Goal: Task Accomplishment & Management: Complete application form

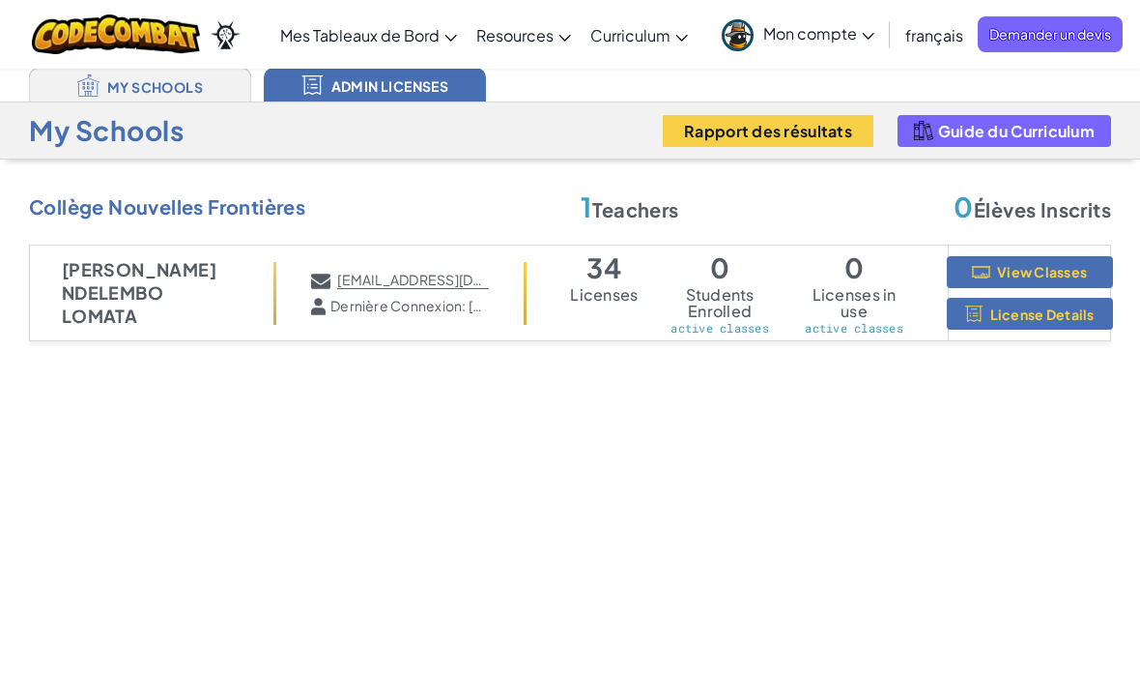
click at [800, 30] on span "Mon compte" at bounding box center [818, 33] width 111 height 20
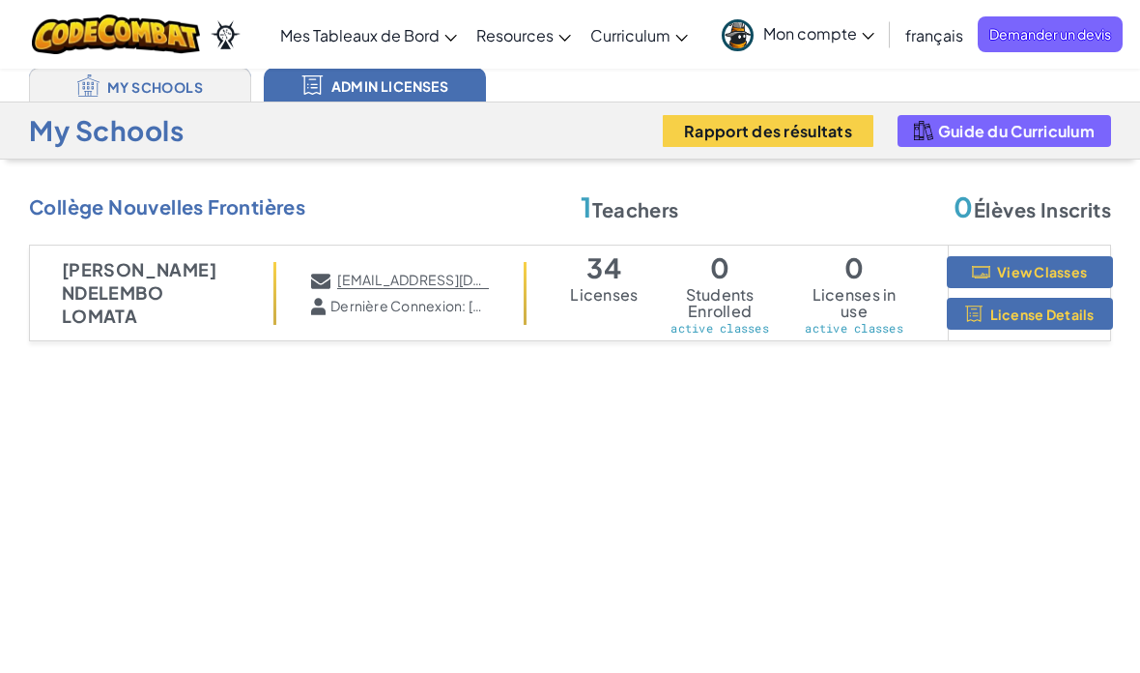
click at [170, 89] on link "My Schools" at bounding box center [140, 85] width 222 height 34
click at [0, 0] on link "Tableau de bord enseignant Ozaria" at bounding box center [0, 0] width 0 height 0
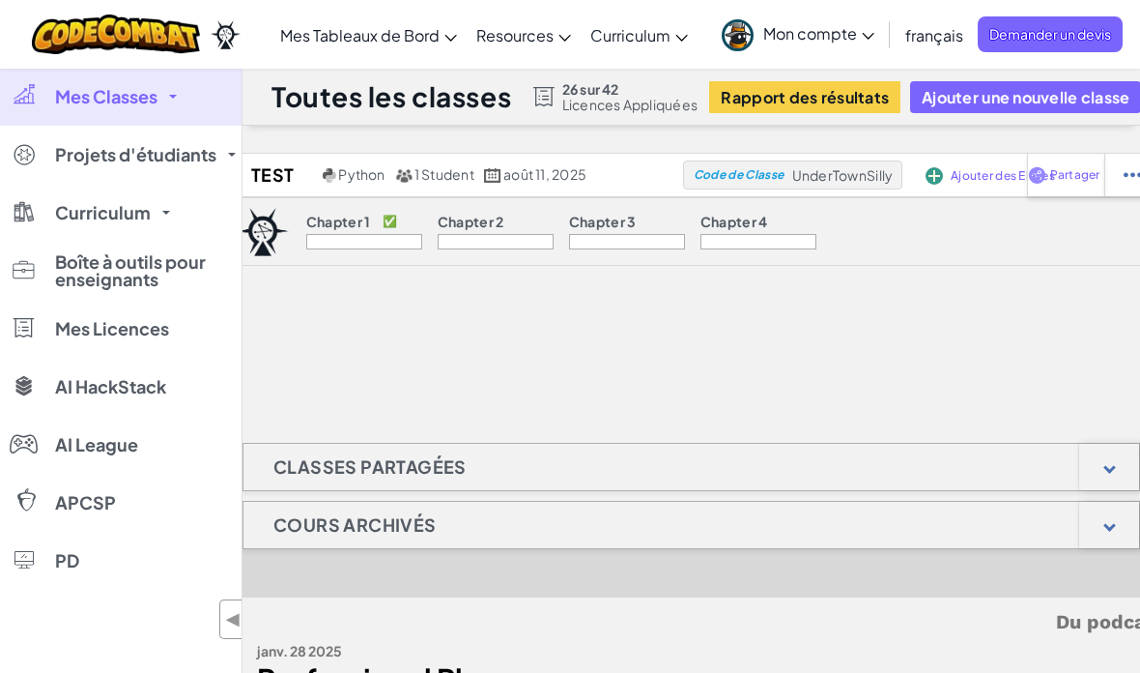
click at [354, 228] on p "Chapter 1" at bounding box center [338, 221] width 65 height 15
click at [187, 150] on span "Projets d'étudiants" at bounding box center [135, 154] width 161 height 17
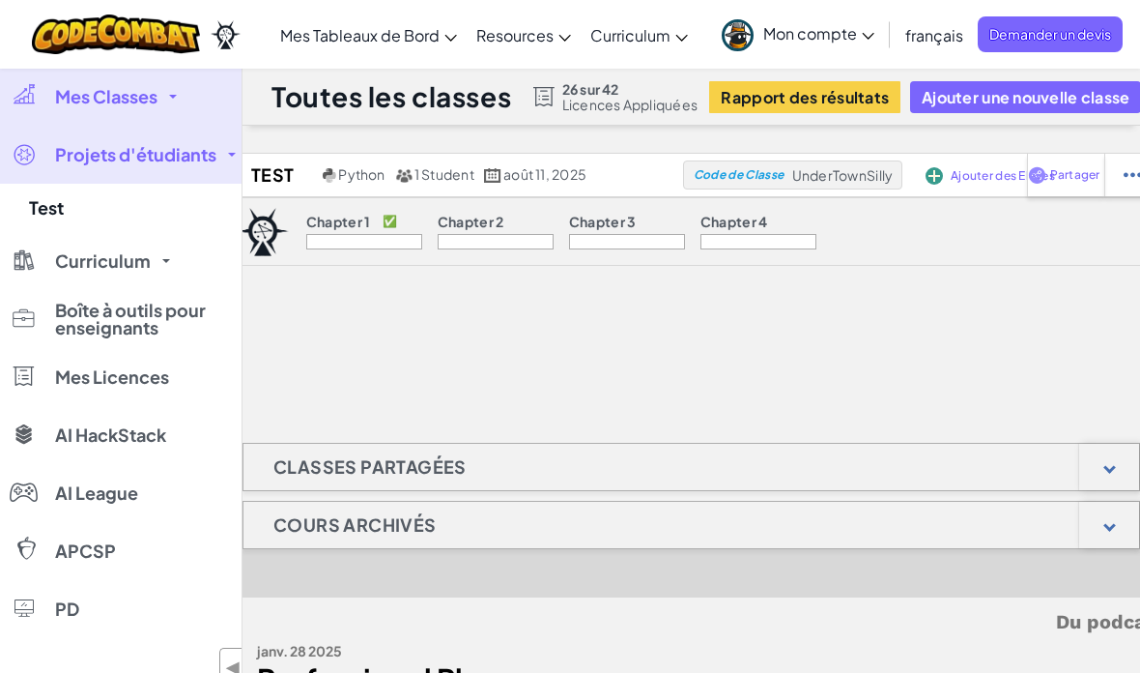
click at [830, 28] on span "Mon compte" at bounding box center [818, 33] width 111 height 20
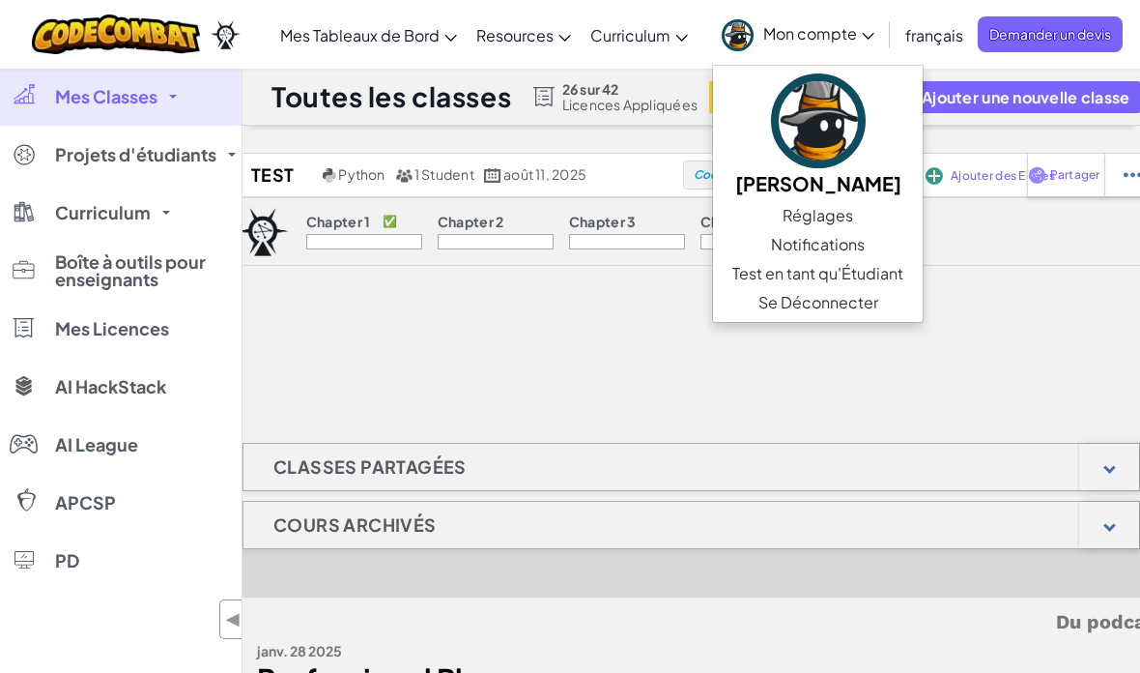
click at [872, 274] on link "Test en tant qu'Étudiant" at bounding box center [818, 273] width 210 height 29
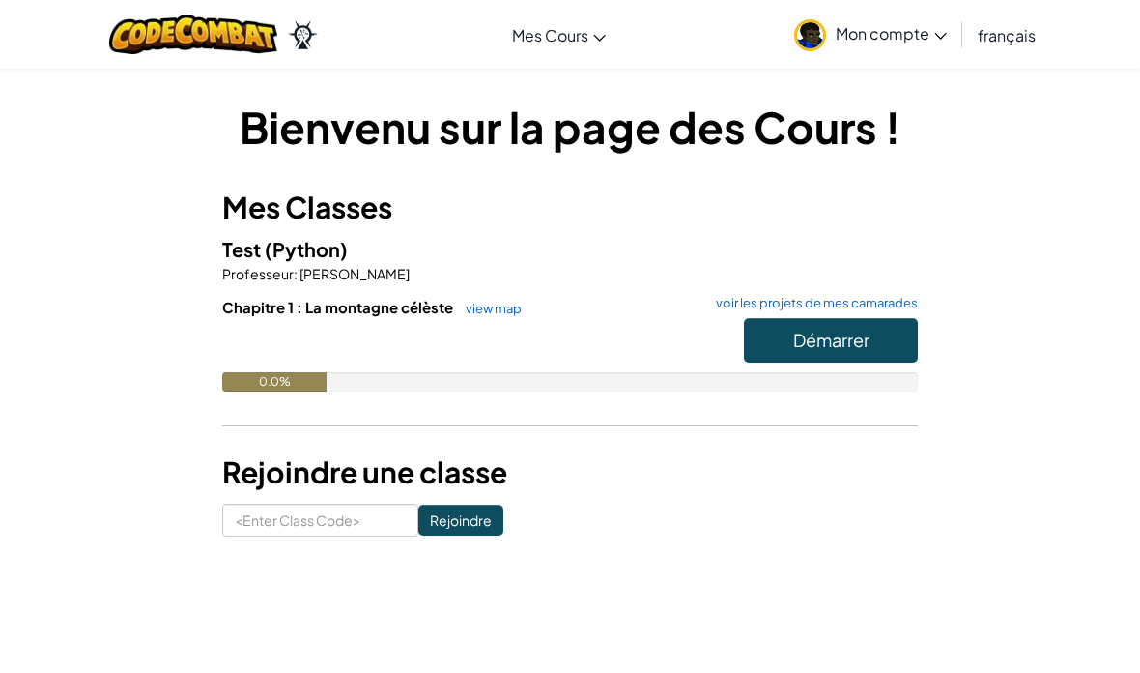
scroll to position [28, 0]
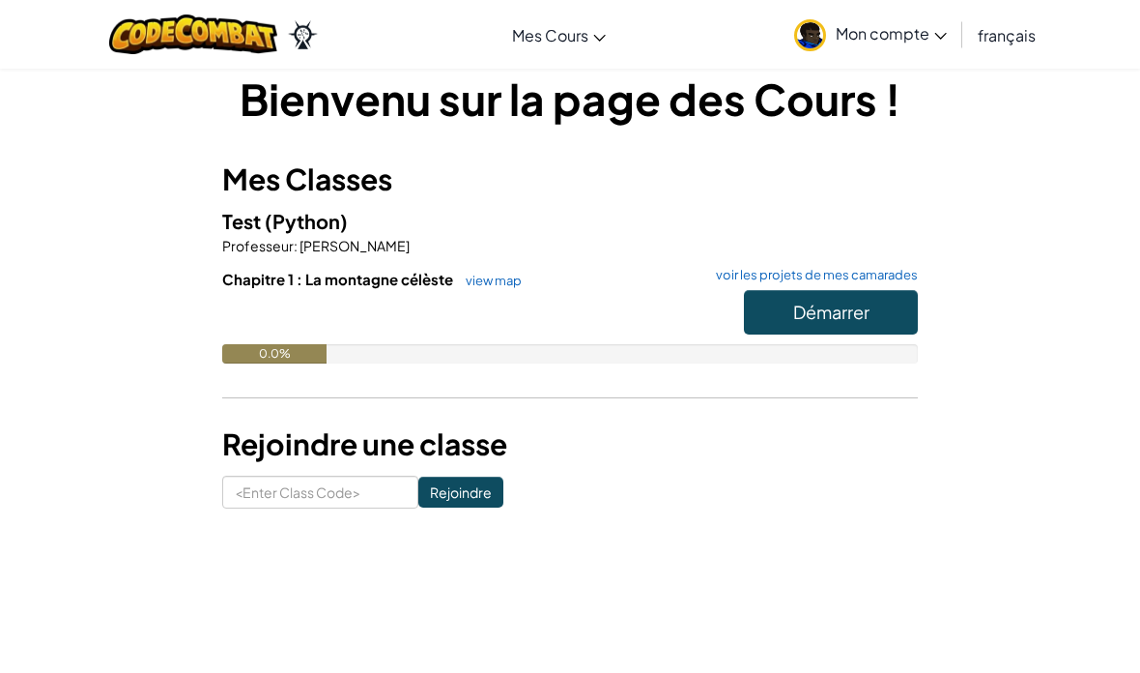
click at [863, 315] on span "Démarrer" at bounding box center [831, 312] width 76 height 22
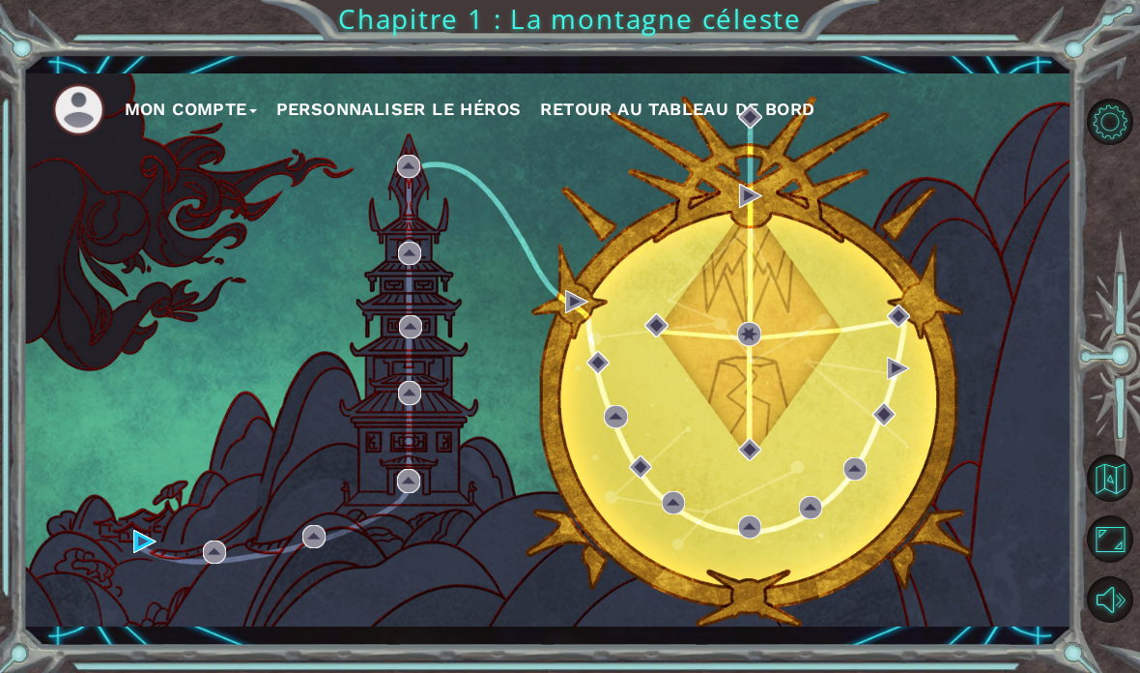
scroll to position [77, 0]
click at [1122, 623] on button "Muet" at bounding box center [1110, 599] width 47 height 47
click at [1120, 623] on button "Réactiver le son" at bounding box center [1110, 599] width 47 height 47
click at [1117, 502] on button "Retour à la Carte" at bounding box center [1110, 477] width 47 height 47
click at [1120, 623] on button "Muet" at bounding box center [1110, 599] width 47 height 47
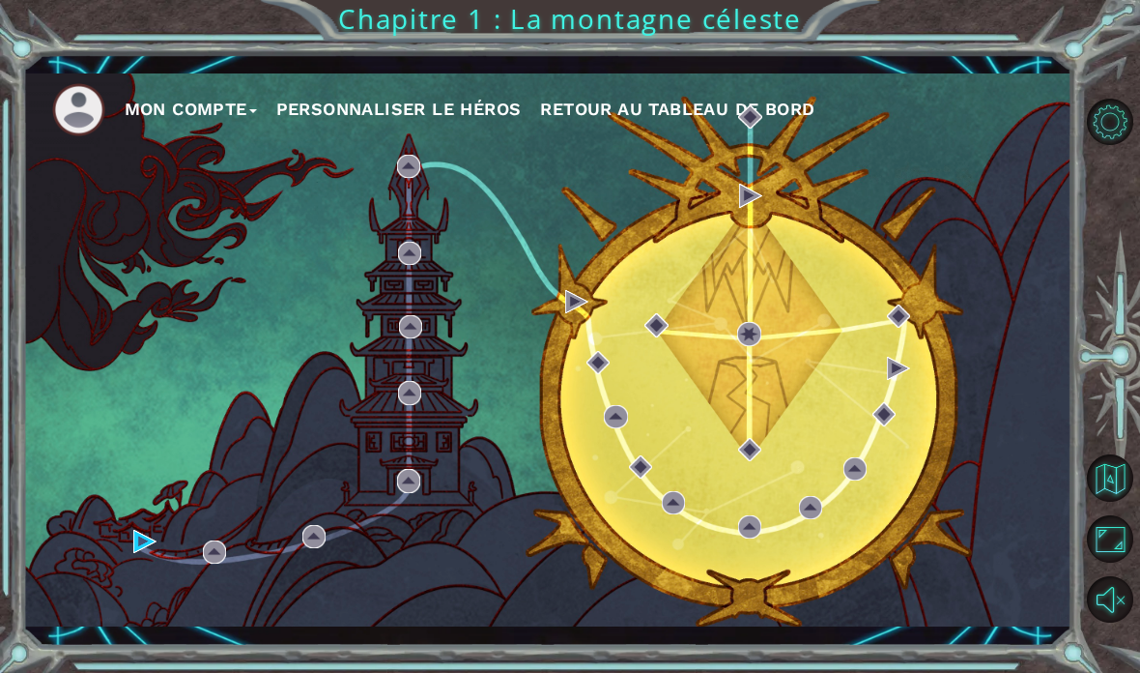
click at [1109, 623] on button "Réactiver le son" at bounding box center [1110, 599] width 47 height 47
click at [1091, 221] on div at bounding box center [1114, 361] width 51 height 538
click at [1090, 217] on div at bounding box center [1114, 361] width 51 height 538
click at [1108, 223] on div at bounding box center [1114, 361] width 51 height 538
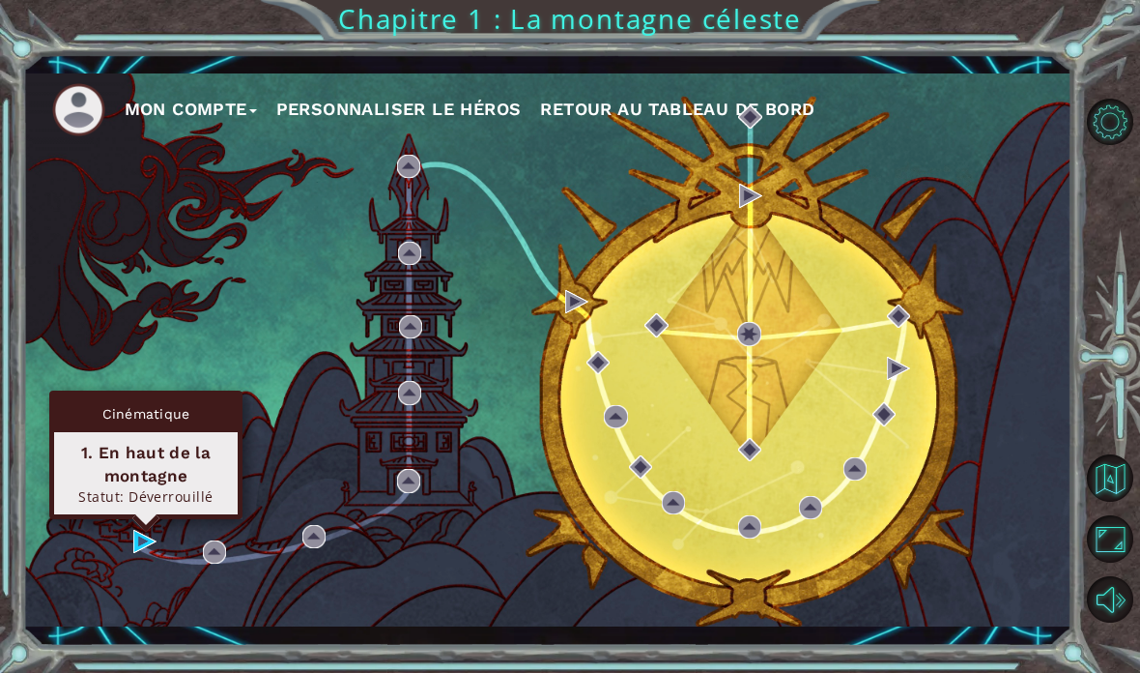
click at [115, 473] on div "1. En haut de la montagne" at bounding box center [146, 464] width 166 height 46
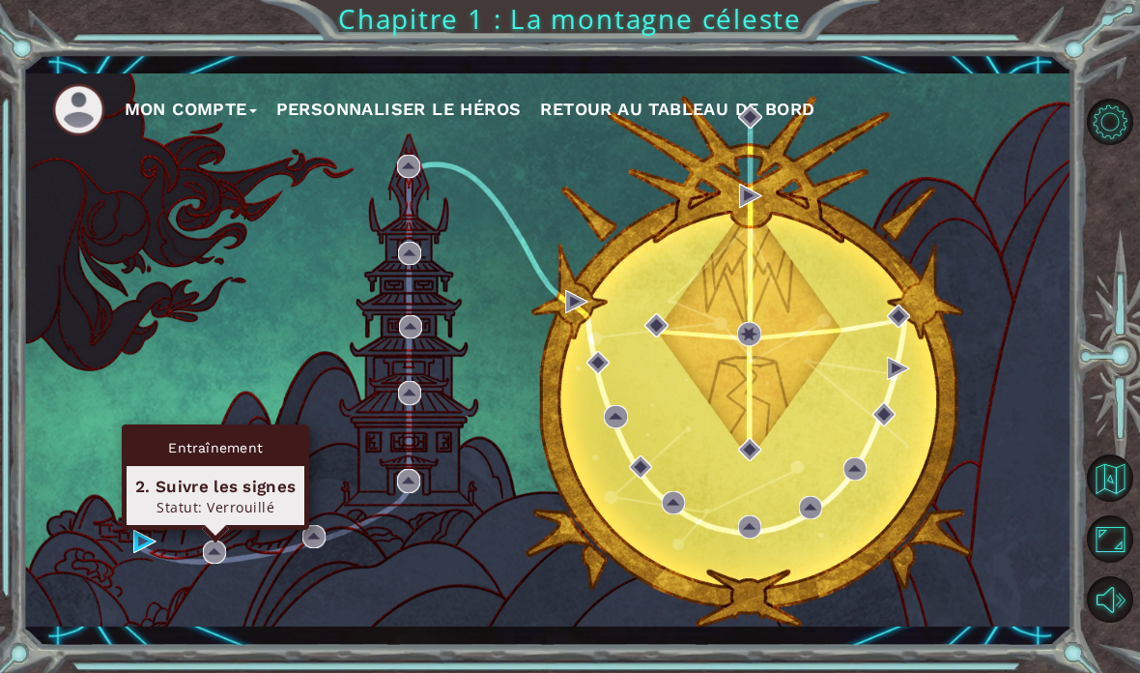
click at [200, 515] on div "Statut: Verrouillé" at bounding box center [215, 507] width 160 height 18
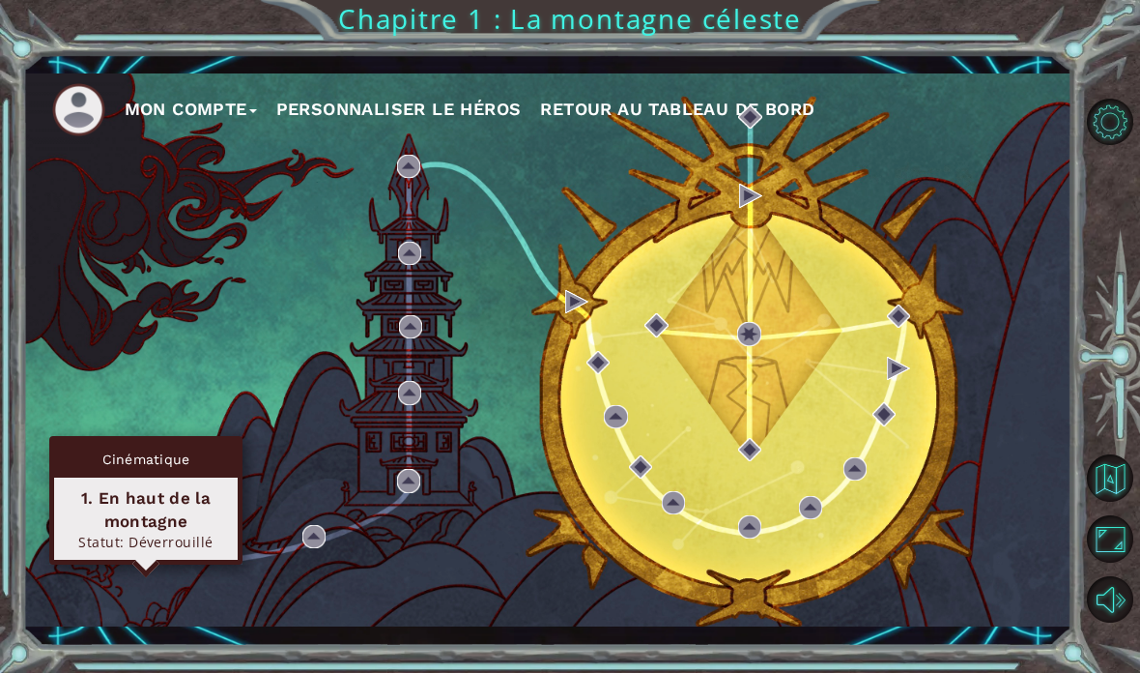
scroll to position [77, 0]
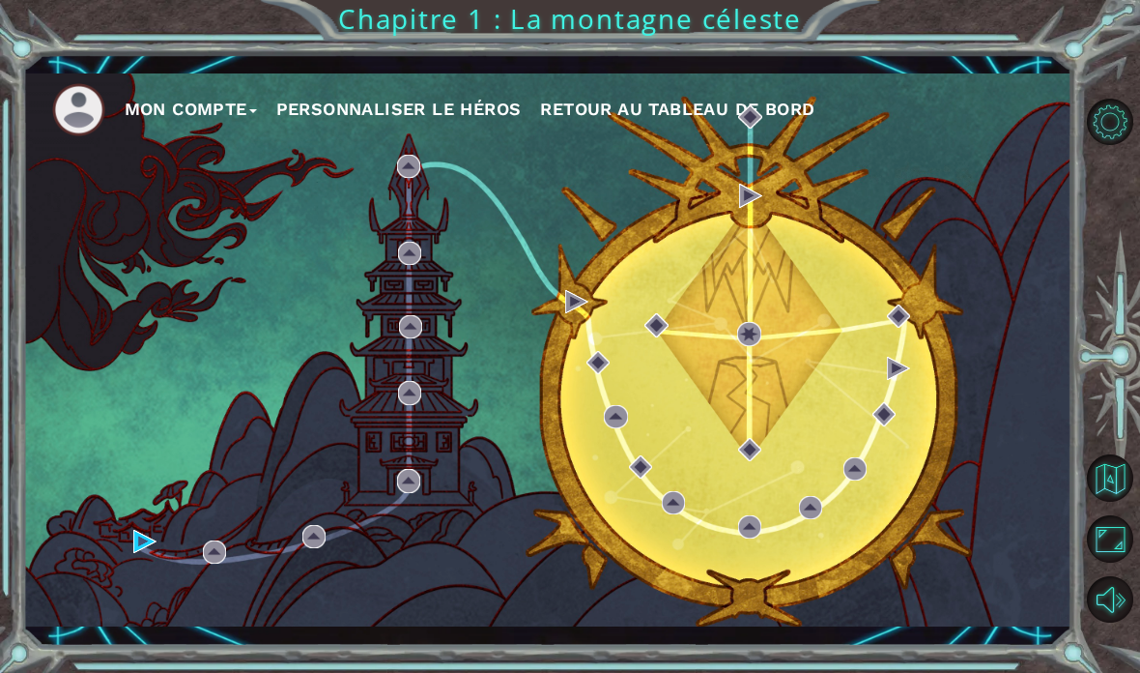
click at [153, 109] on button "Mon compte" at bounding box center [191, 109] width 132 height 29
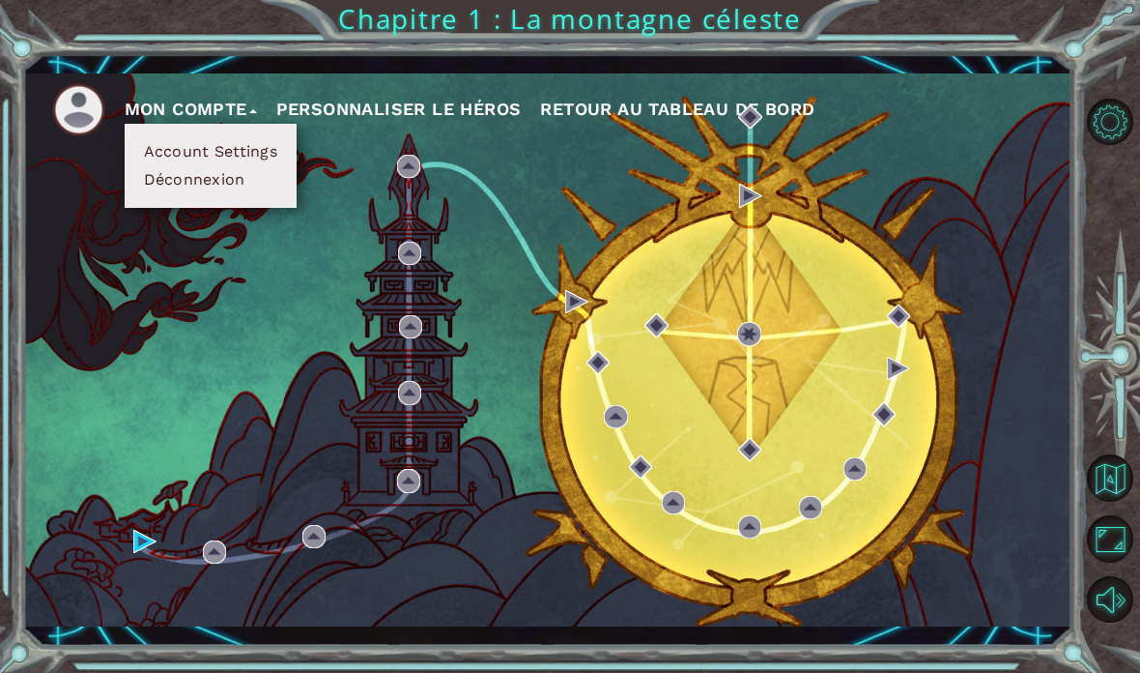
click at [215, 294] on div "Mon compte Account Settings Déconnexion Personnaliser le Héros Retour au Tablea…" at bounding box center [547, 350] width 1049 height 554
click at [97, 435] on div "Mon compte Account Settings Déconnexion Personnaliser le Héros Retour au Tablea…" at bounding box center [547, 350] width 1049 height 554
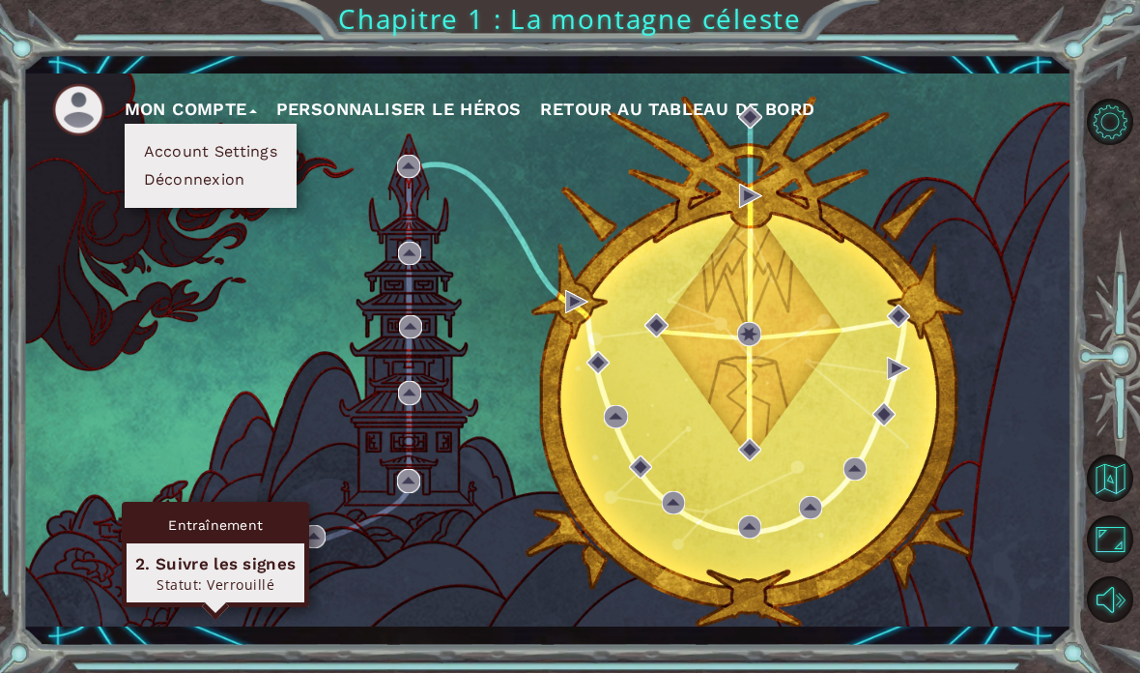
click at [154, 552] on div "2. Suivre les signes" at bounding box center [215, 563] width 160 height 23
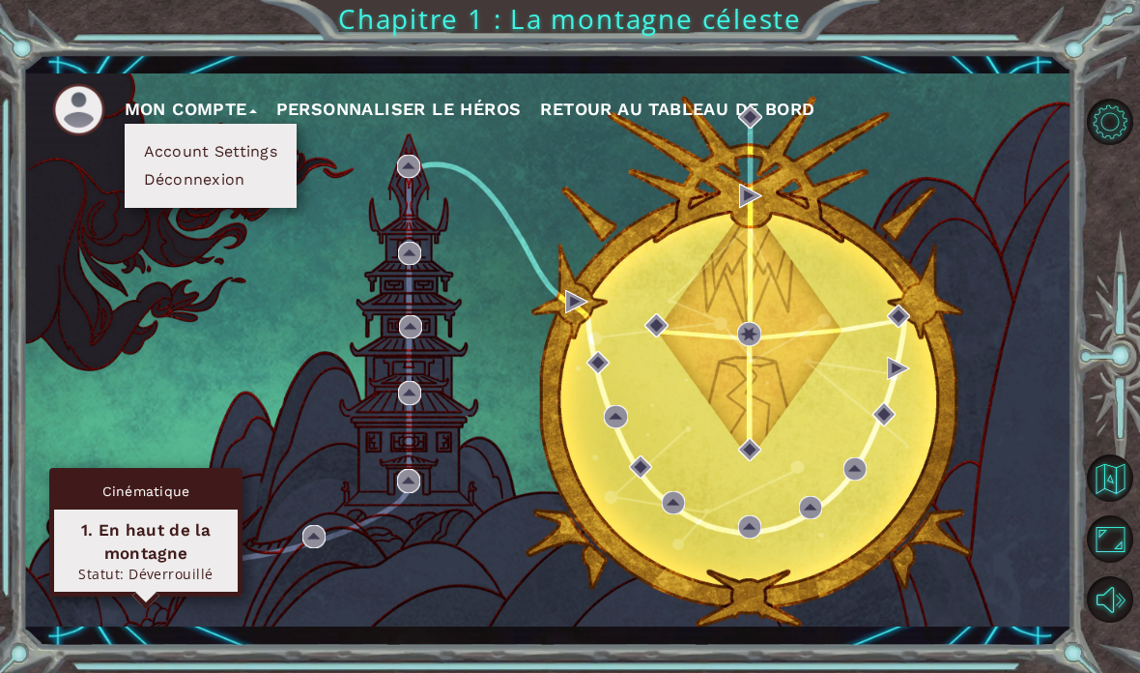
click at [129, 549] on div "Mon compte Account Settings Déconnexion Personnaliser le Héros Retour au Tablea…" at bounding box center [547, 350] width 1049 height 554
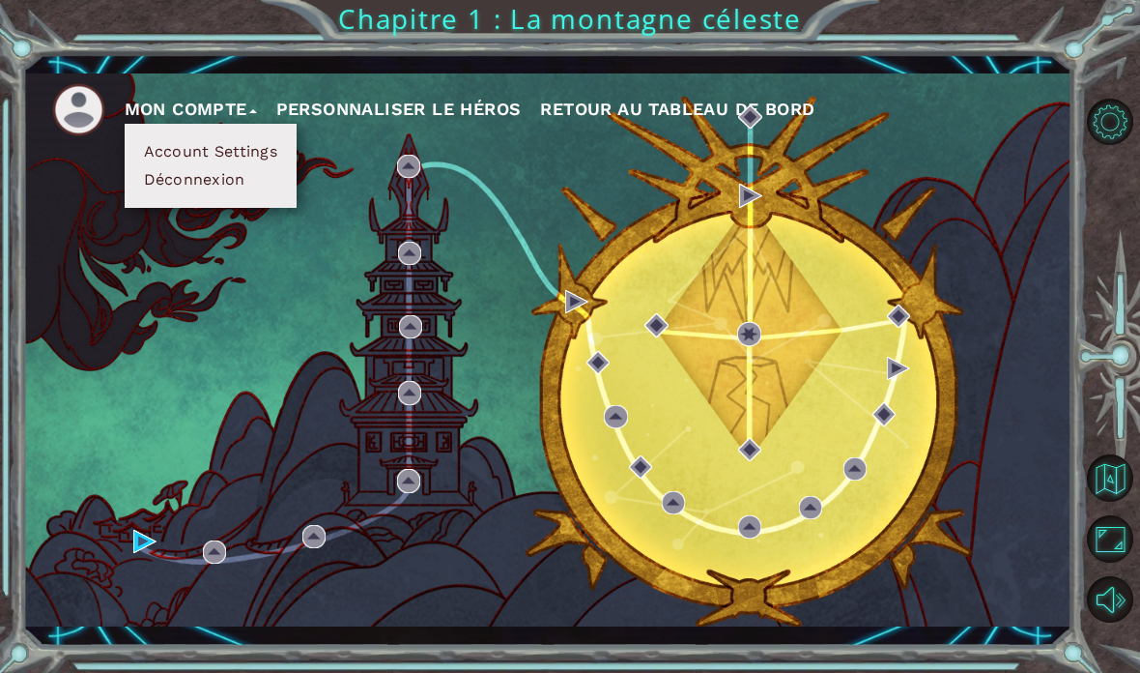
click at [1110, 562] on button "Maximiser le navigateur" at bounding box center [1110, 538] width 47 height 47
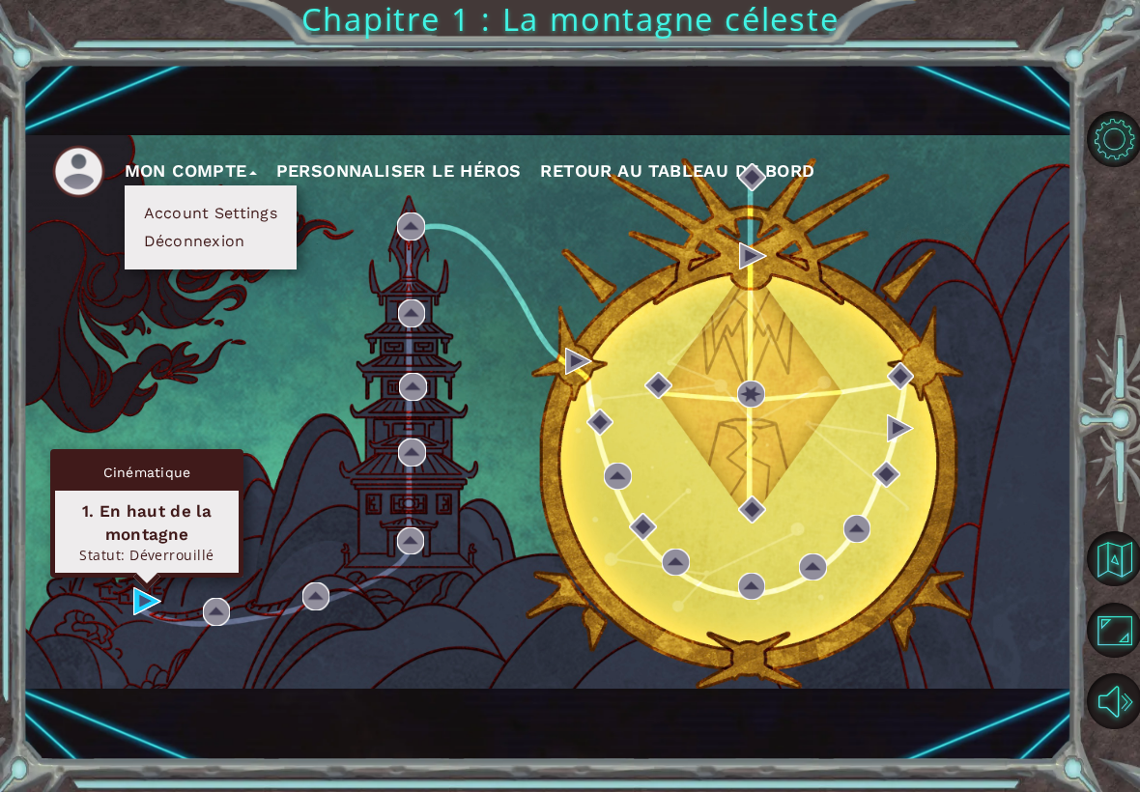
click at [90, 538] on div "1. En haut de la montagne" at bounding box center [147, 523] width 166 height 46
click at [1118, 556] on button "Retour à la Carte" at bounding box center [1114, 558] width 55 height 55
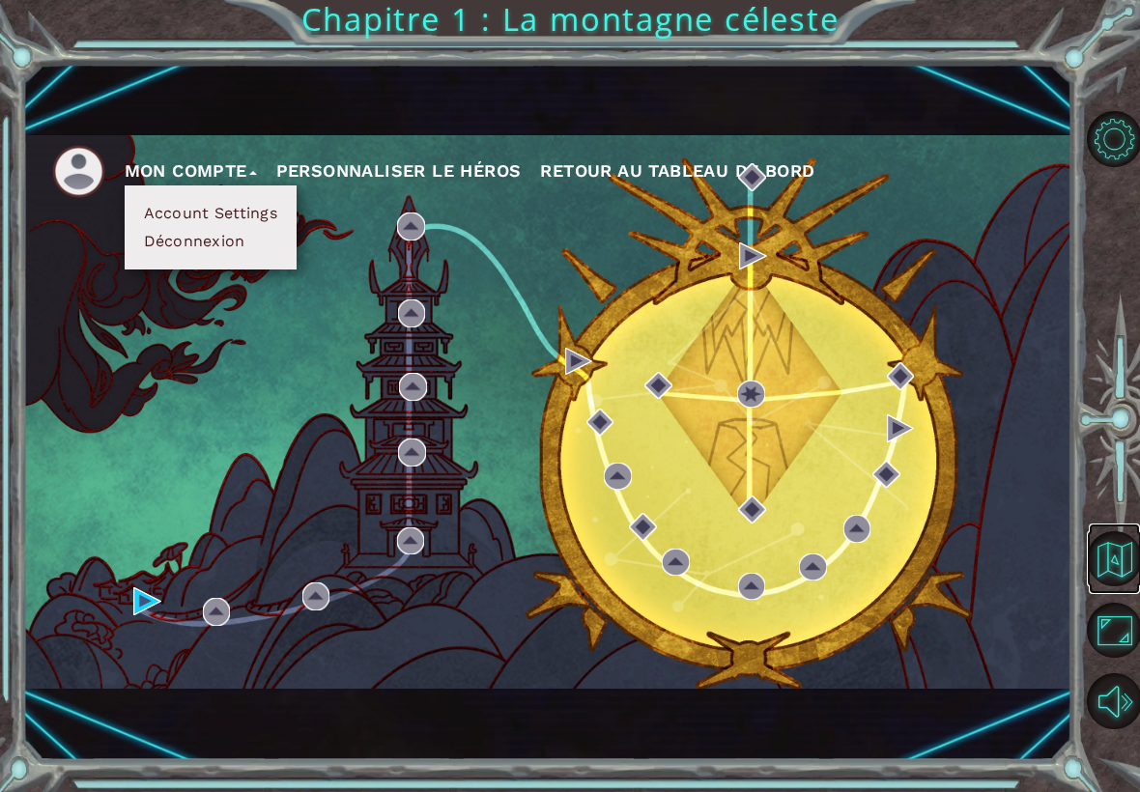
click at [1113, 557] on button "Retour à la Carte" at bounding box center [1114, 558] width 55 height 55
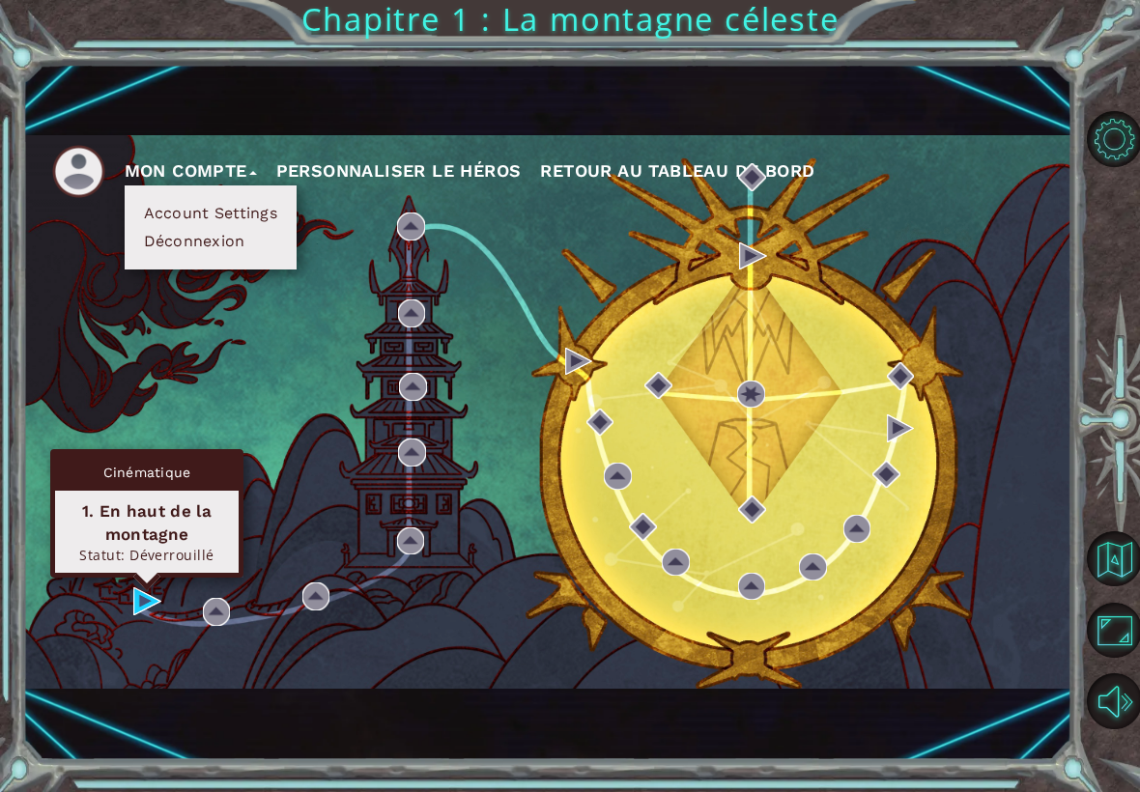
click at [123, 549] on div "Statut: Déverrouillé" at bounding box center [147, 555] width 166 height 18
click at [1119, 146] on button "Options de Niveau" at bounding box center [1114, 138] width 55 height 55
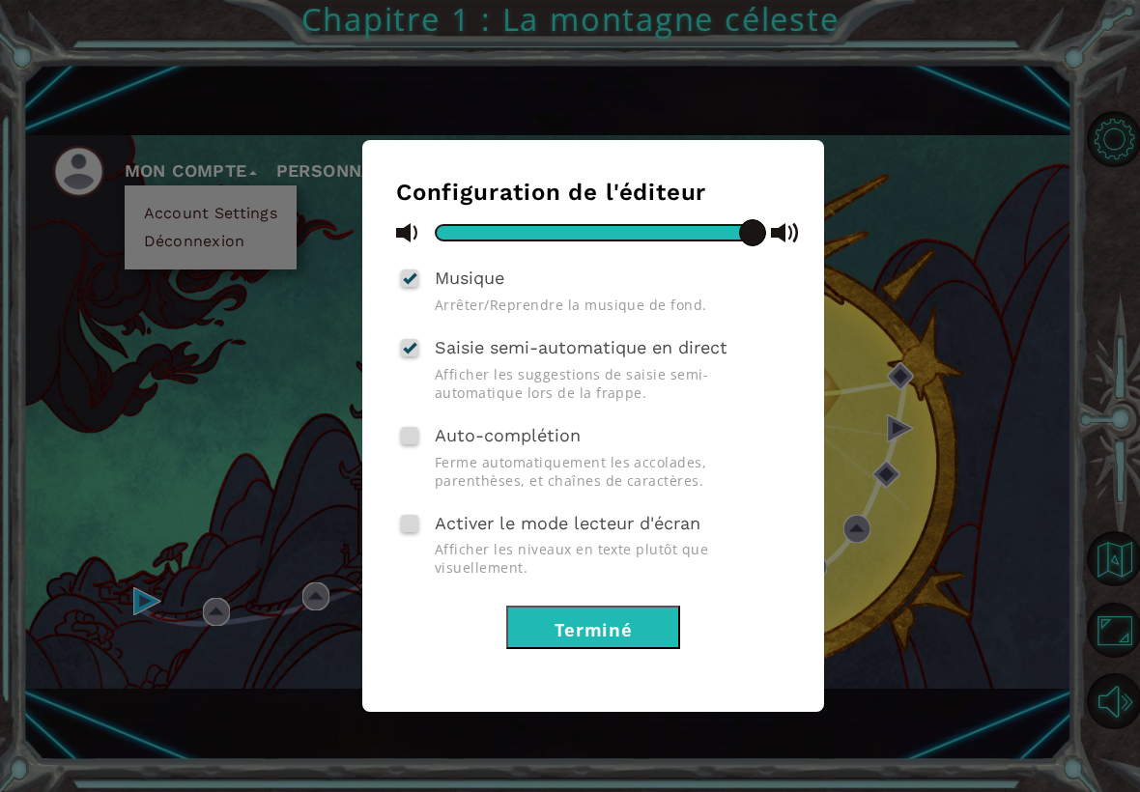
click at [649, 236] on div at bounding box center [593, 232] width 317 height 17
click at [748, 229] on div at bounding box center [593, 232] width 317 height 17
click at [409, 524] on span at bounding box center [409, 523] width 17 height 17
click at [0, 0] on input "Activer le mode lecteur d'écran" at bounding box center [0, 0] width 0 height 0
click at [407, 516] on div at bounding box center [410, 523] width 14 height 15
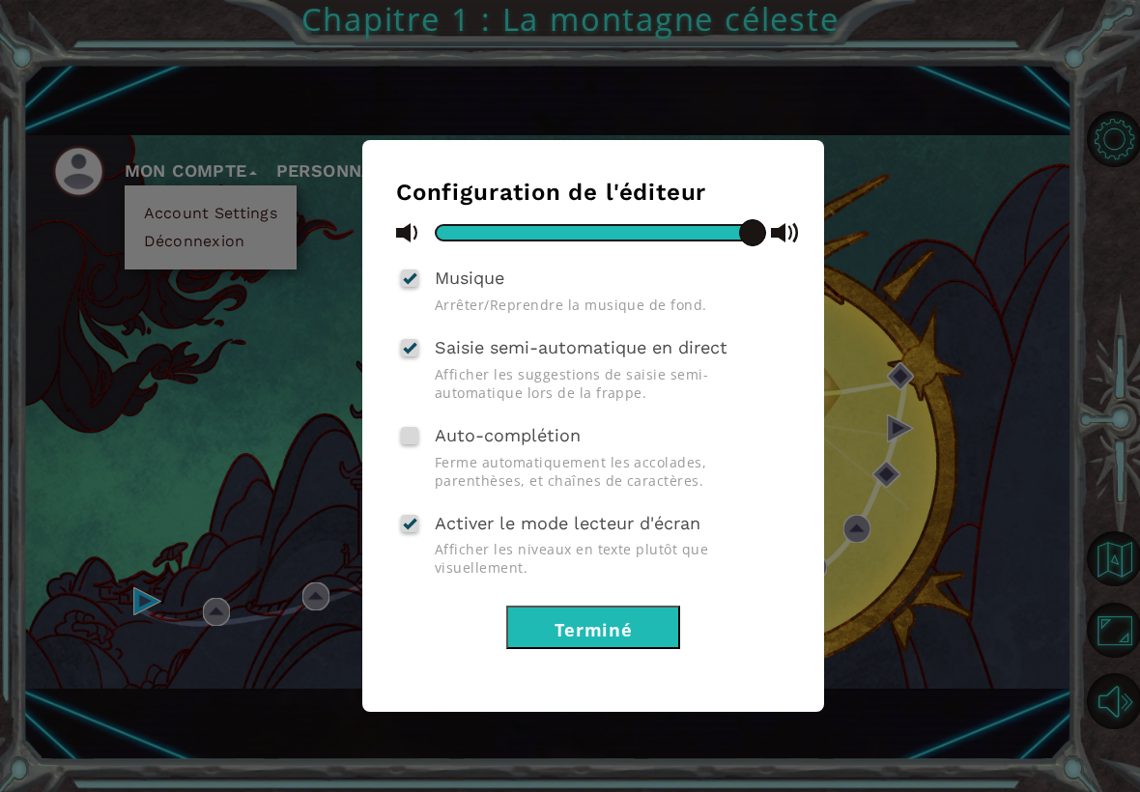
click at [0, 0] on input "Activer le mode lecteur d'écran" at bounding box center [0, 0] width 0 height 0
click at [591, 629] on button "Terminé" at bounding box center [593, 627] width 174 height 43
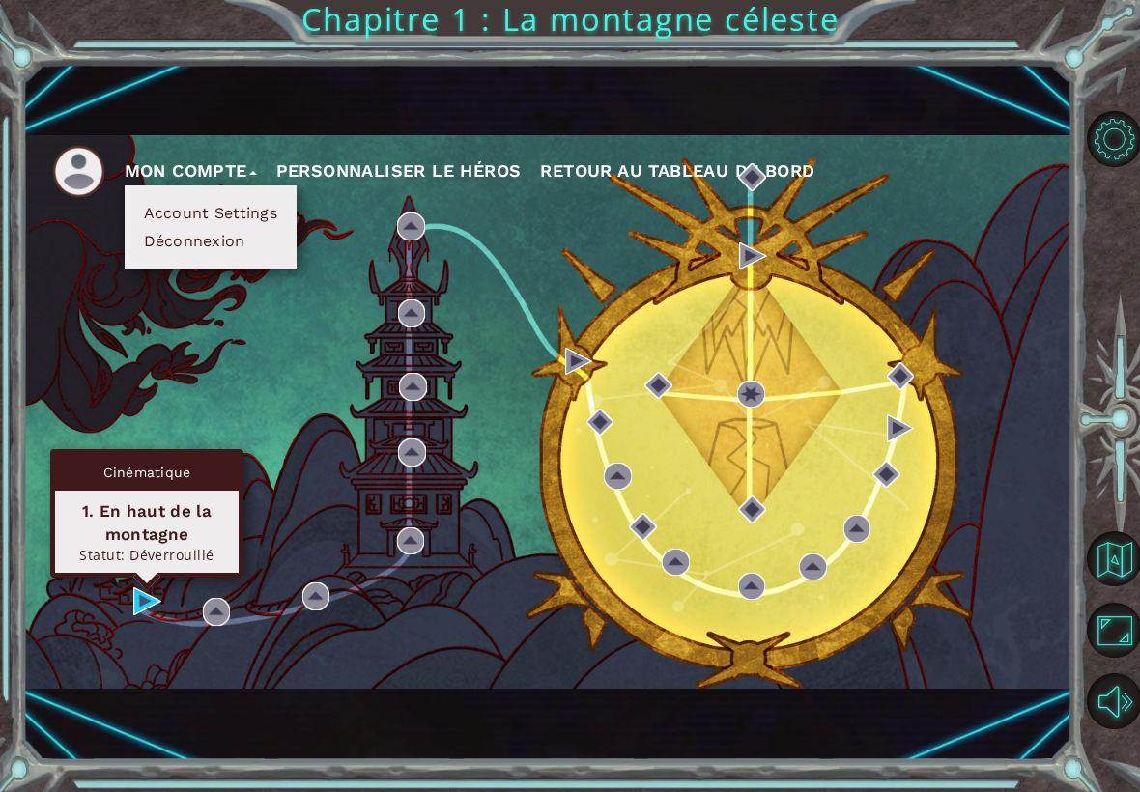
click at [94, 529] on div "1. En haut de la montagne" at bounding box center [147, 523] width 166 height 46
click at [94, 473] on div "Cinématique" at bounding box center [147, 472] width 184 height 37
click at [96, 509] on div "1. En haut de la montagne" at bounding box center [147, 523] width 166 height 46
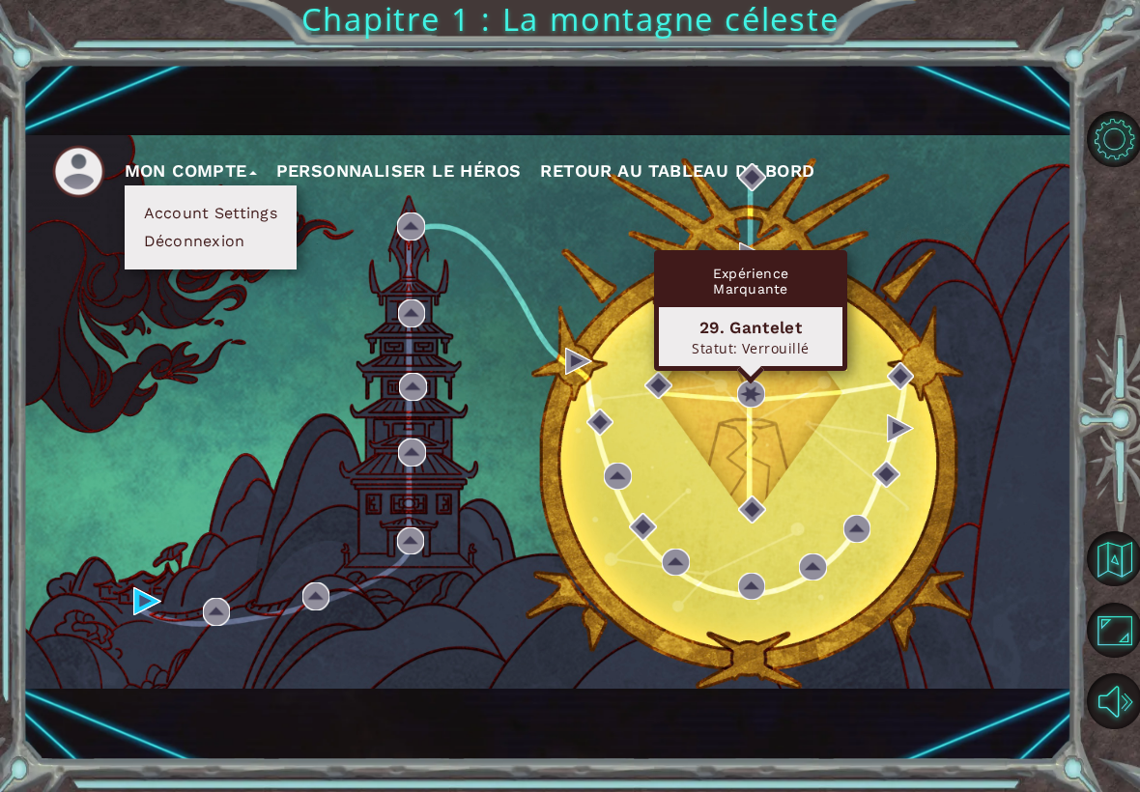
click at [784, 331] on div "29. Gantelet" at bounding box center [751, 327] width 166 height 23
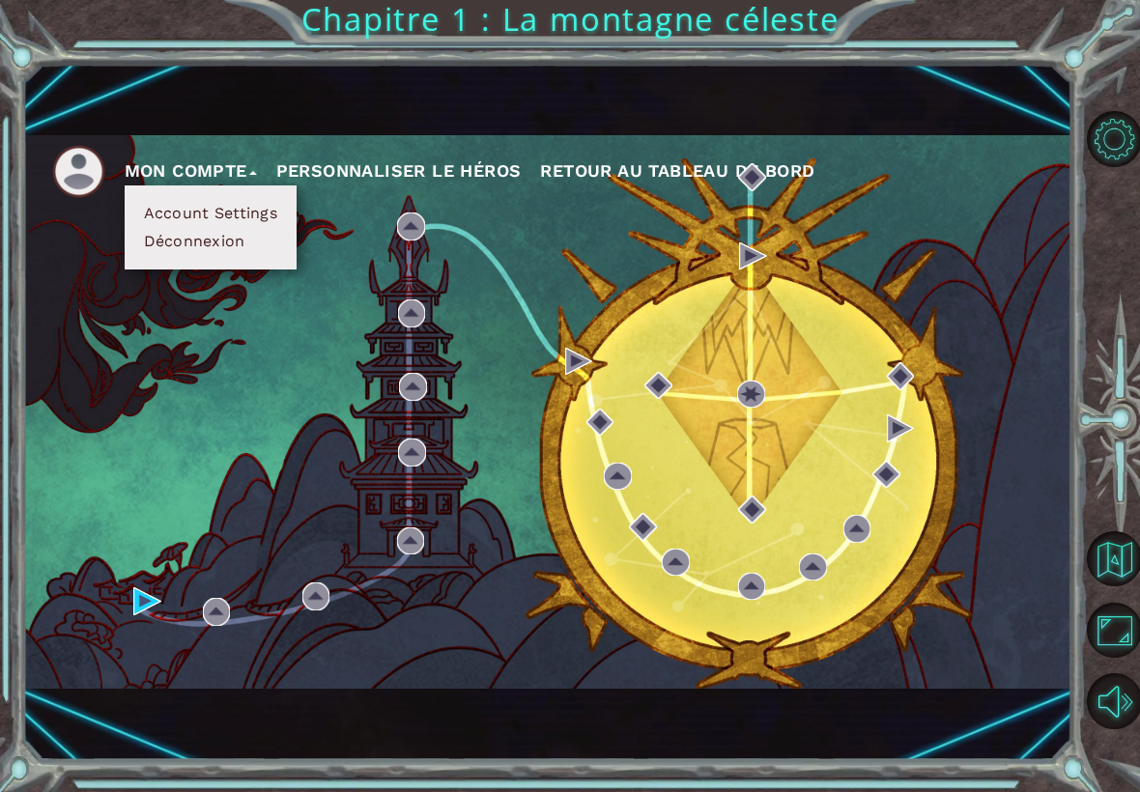
click at [575, 589] on div "Mon compte Account Settings Déconnexion Personnaliser le Héros Retour au Tablea…" at bounding box center [547, 412] width 1049 height 554
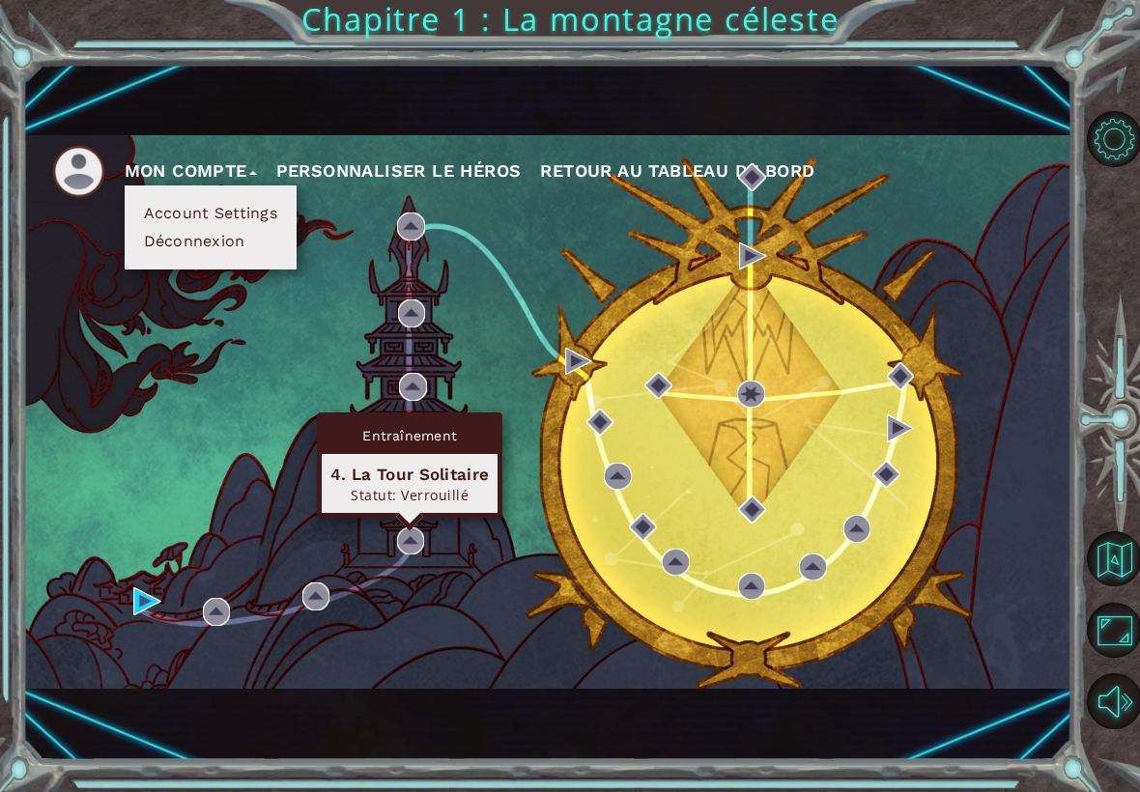
click at [439, 658] on div "Mon compte Account Settings Déconnexion Personnaliser le Héros Retour au Tablea…" at bounding box center [547, 412] width 1049 height 554
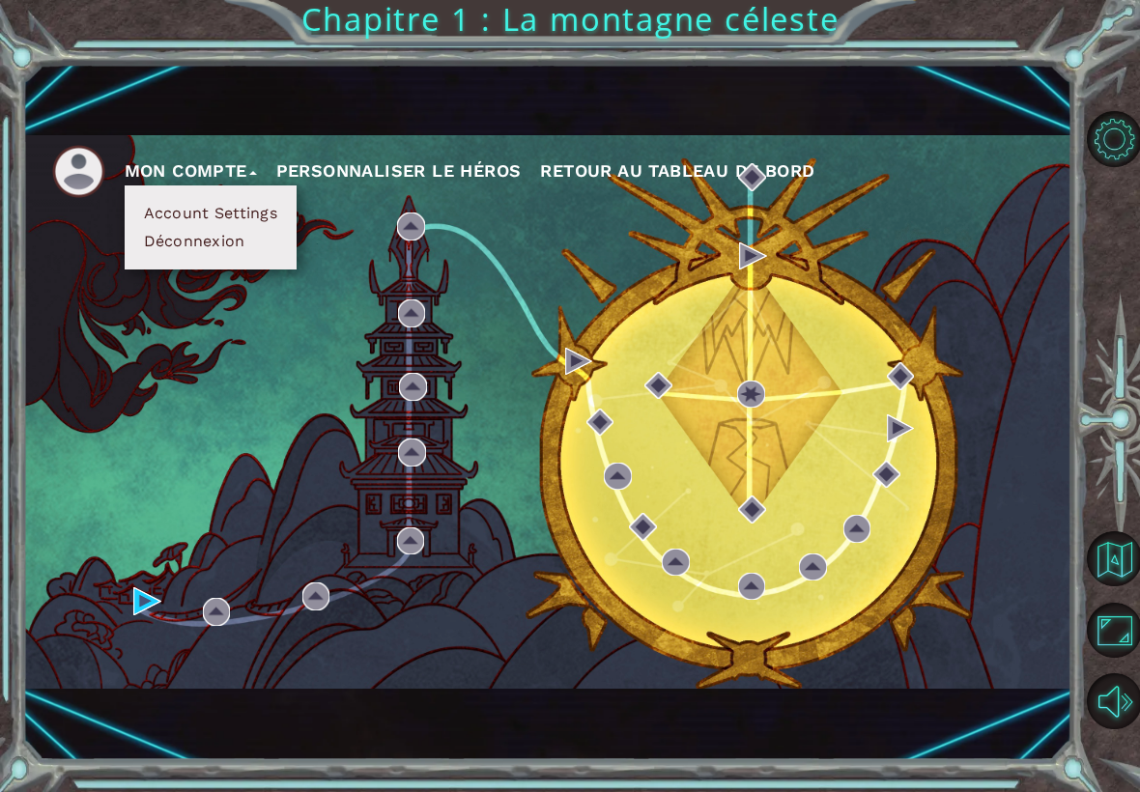
click at [294, 607] on div "Mon compte Account Settings Déconnexion Personnaliser le Héros Retour au Tablea…" at bounding box center [547, 412] width 1049 height 554
click at [138, 615] on img at bounding box center [147, 602] width 28 height 28
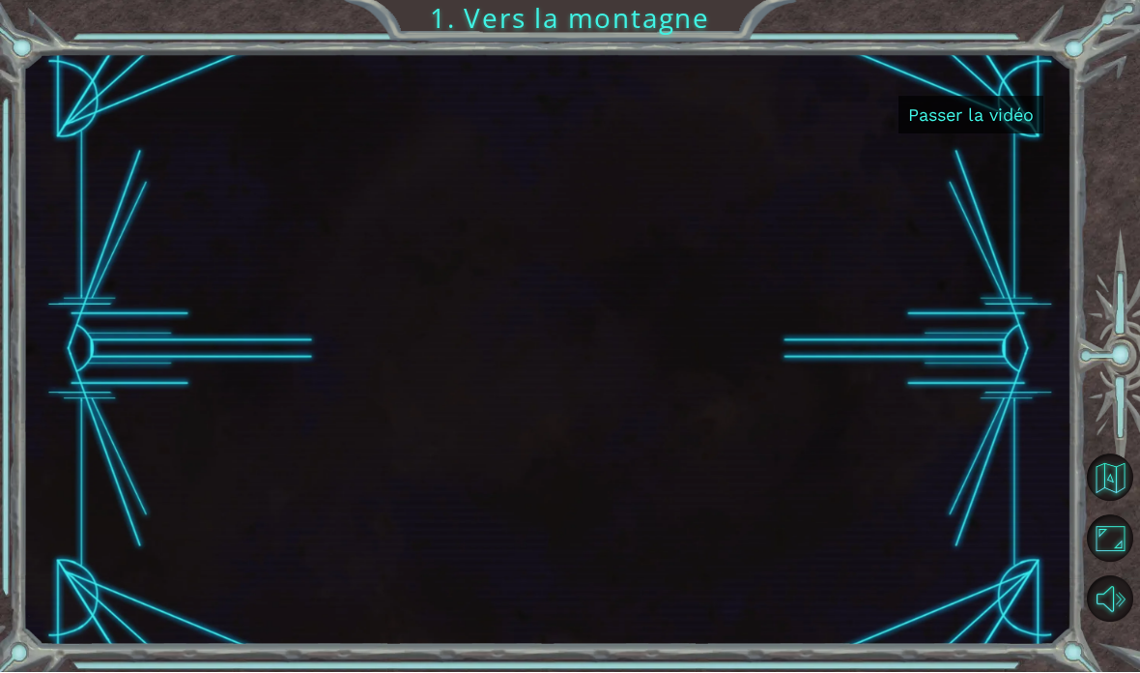
scroll to position [77, 0]
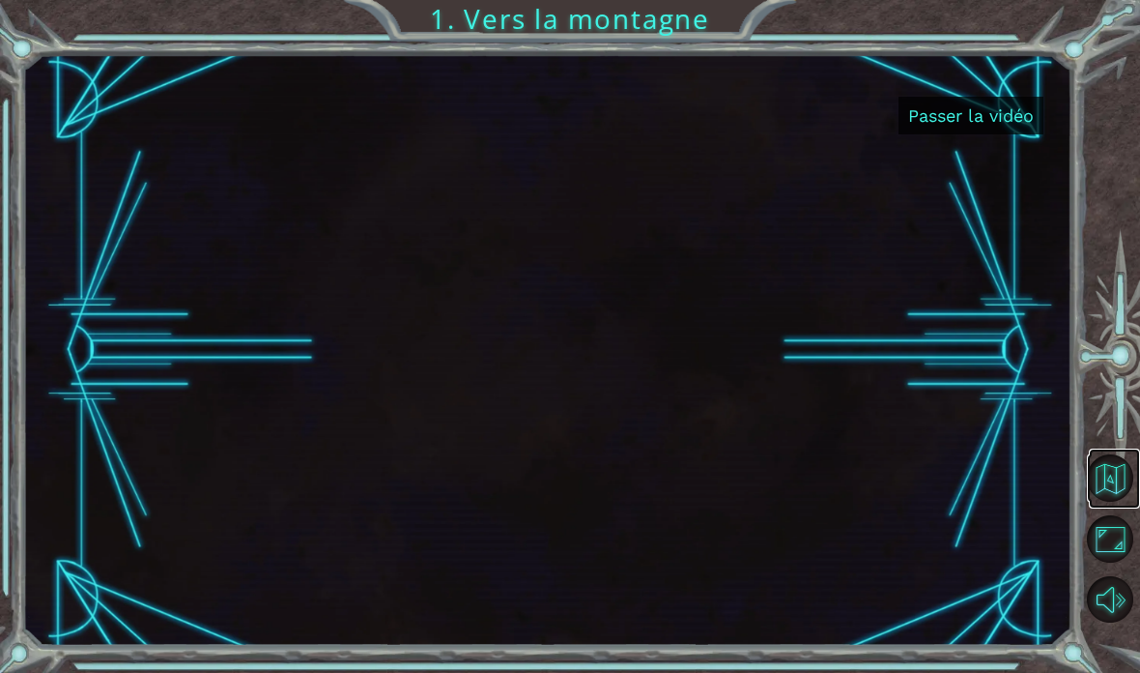
click at [1110, 502] on button "Retour à la Carte" at bounding box center [1110, 477] width 47 height 47
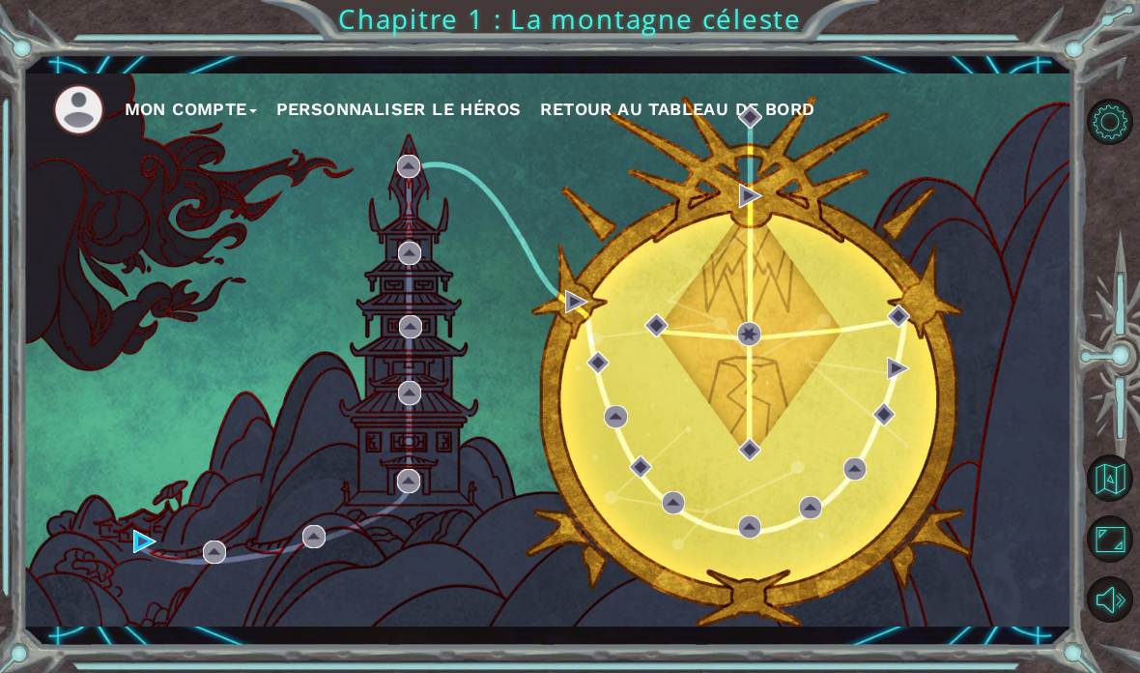
scroll to position [77, 0]
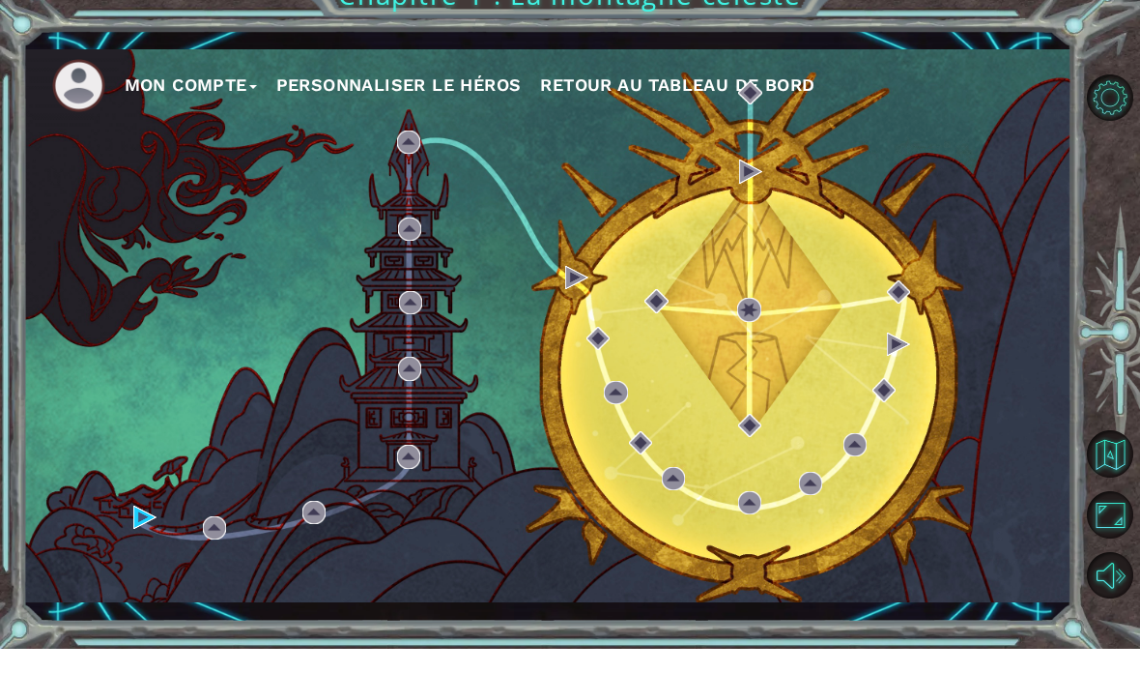
click at [1110, 562] on button "Maximiser le navigateur" at bounding box center [1110, 538] width 47 height 47
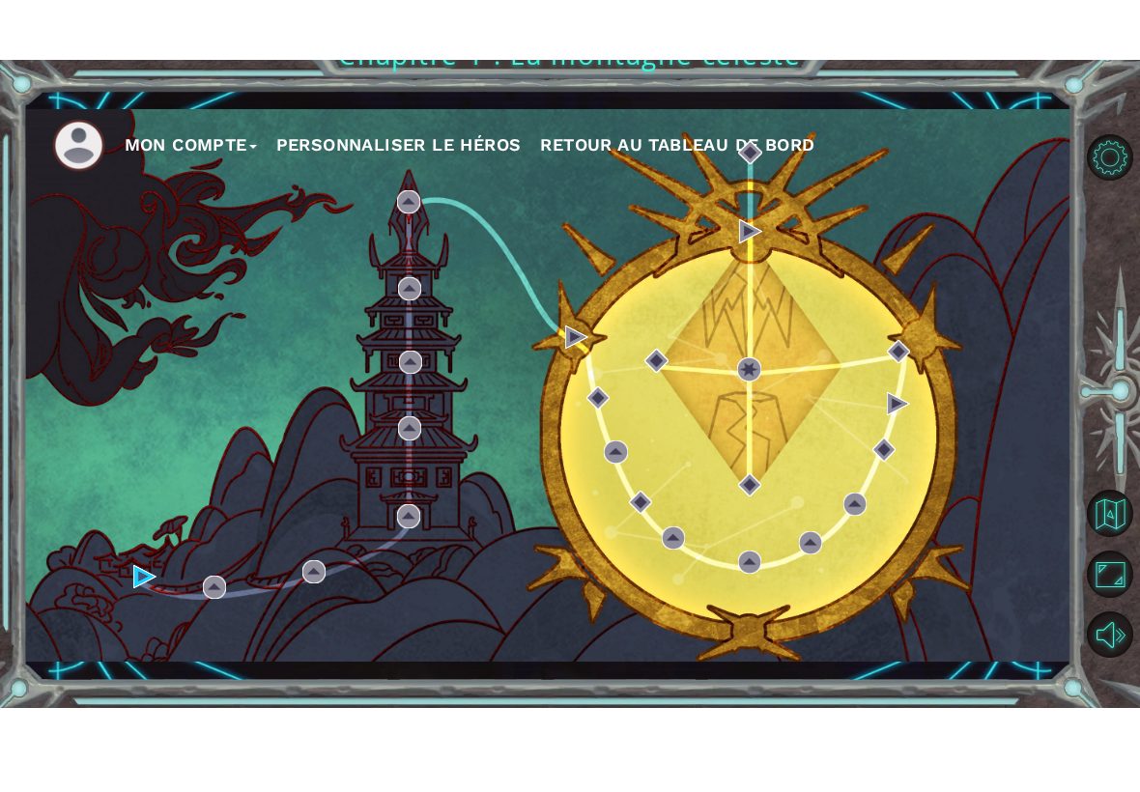
scroll to position [0, 0]
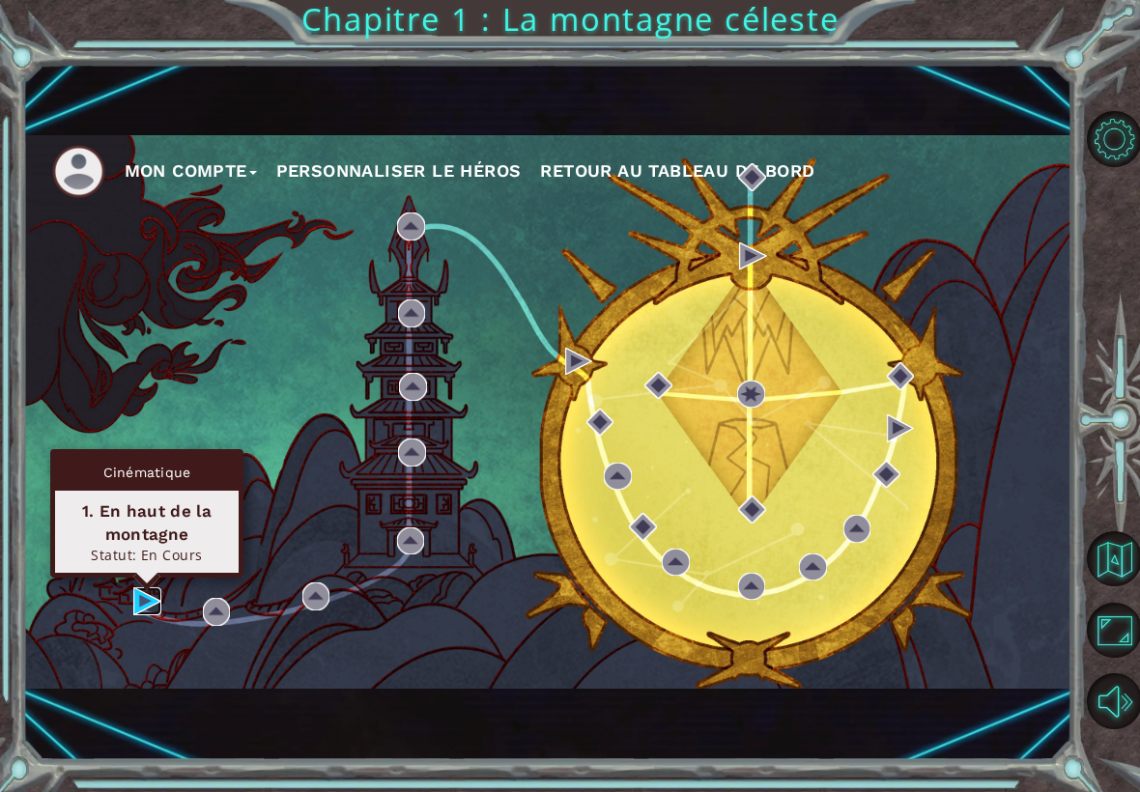
click at [135, 608] on img at bounding box center [147, 602] width 28 height 28
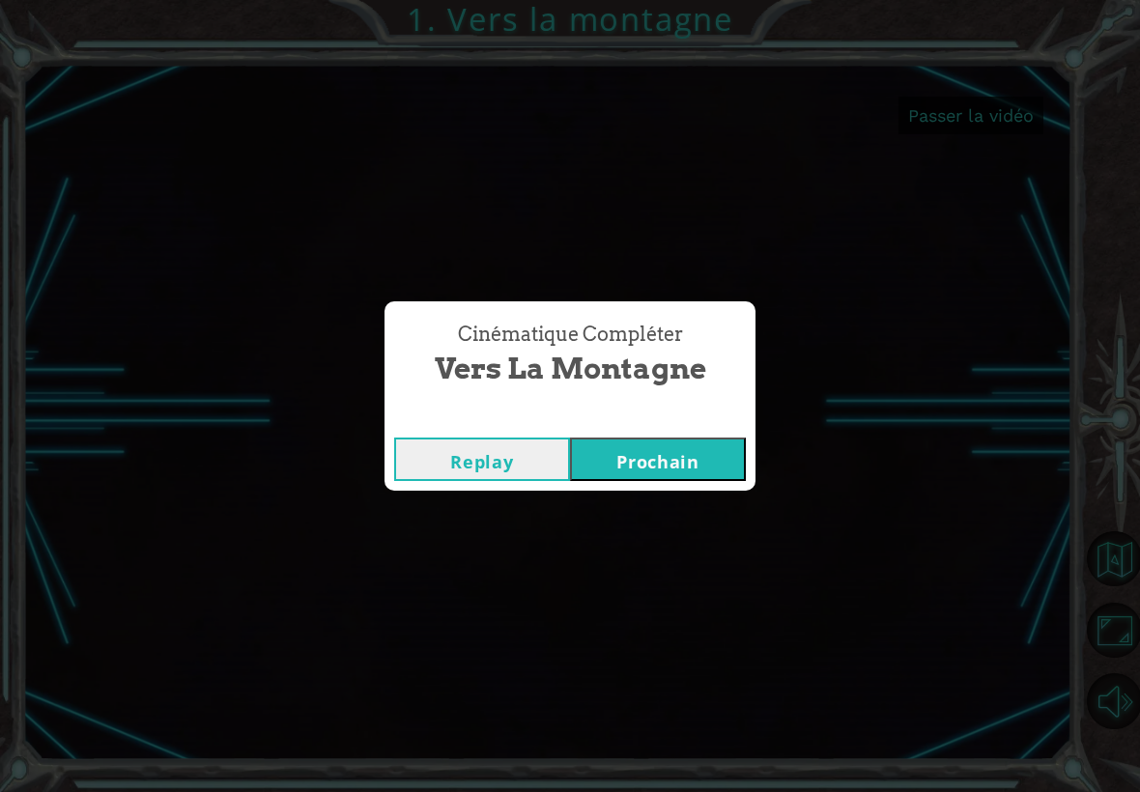
click at [658, 466] on button "Prochain" at bounding box center [658, 459] width 176 height 43
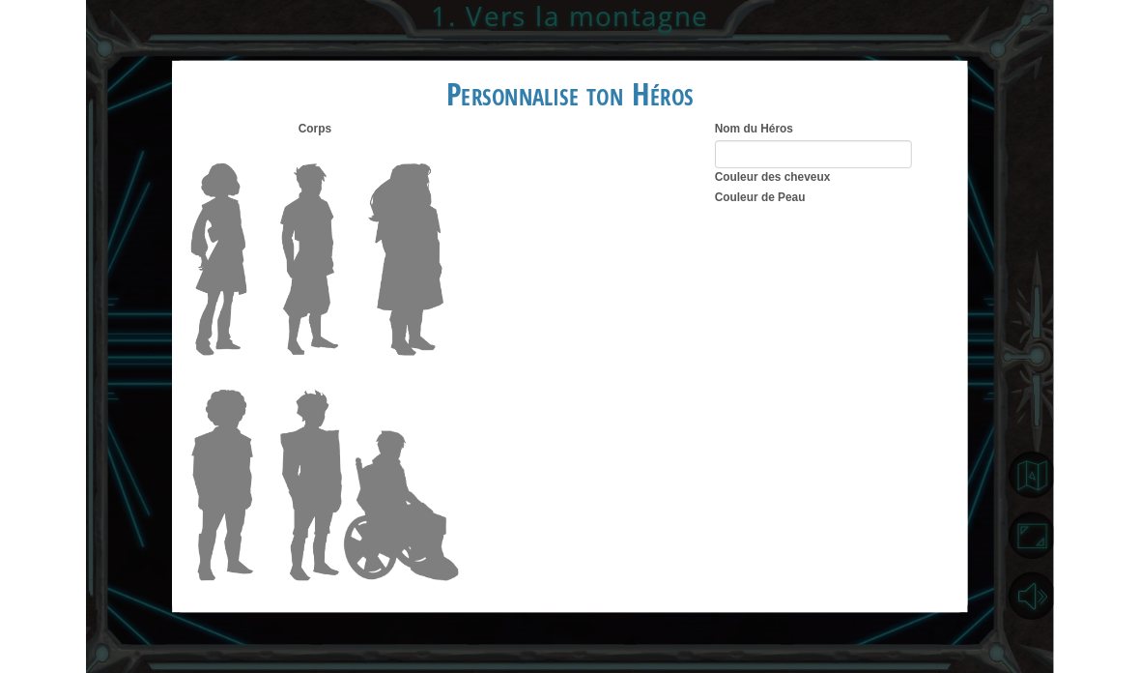
scroll to position [77, 0]
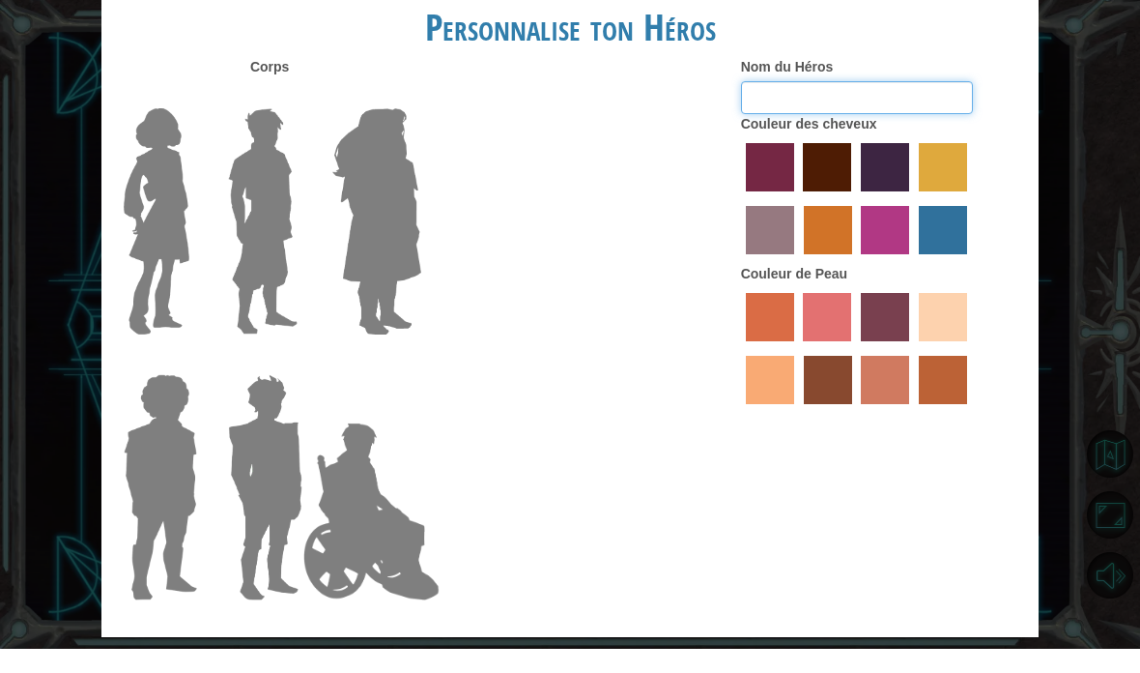
click at [778, 113] on input "Nom du Héros" at bounding box center [857, 121] width 232 height 33
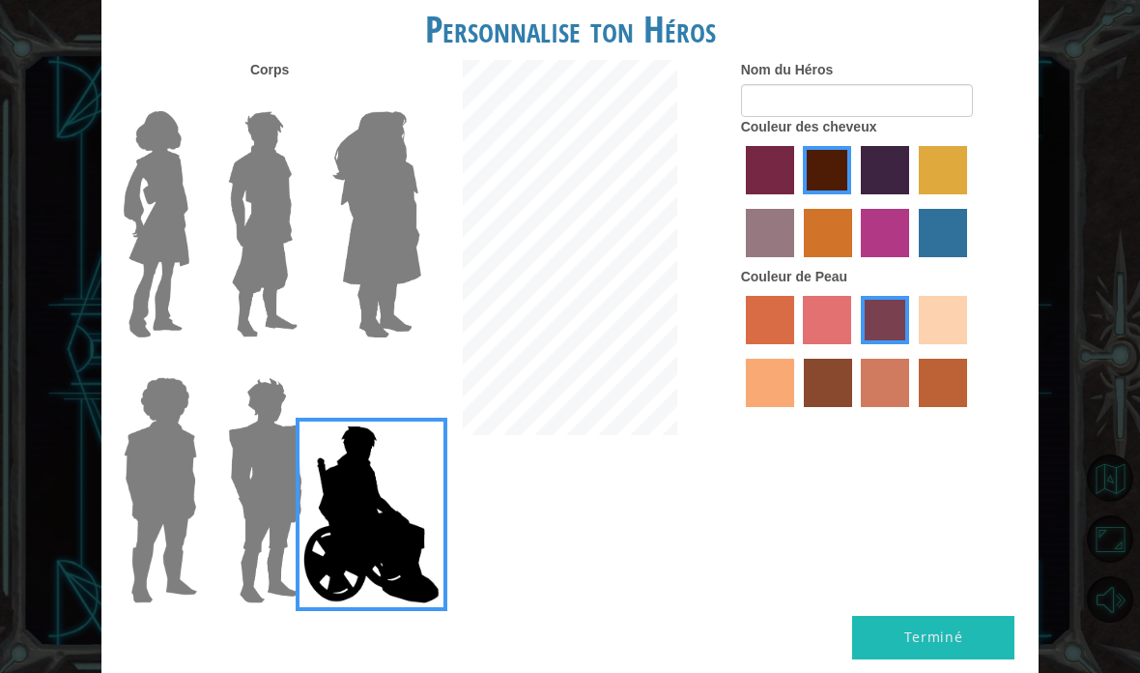
click at [872, 136] on label "Couleur des cheveux" at bounding box center [809, 126] width 136 height 19
click at [907, 117] on input "Nom du Héros" at bounding box center [857, 100] width 232 height 33
click at [255, 442] on img at bounding box center [265, 490] width 90 height 242
click at [296, 364] on input "Hero Garnet" at bounding box center [296, 364] width 0 height 0
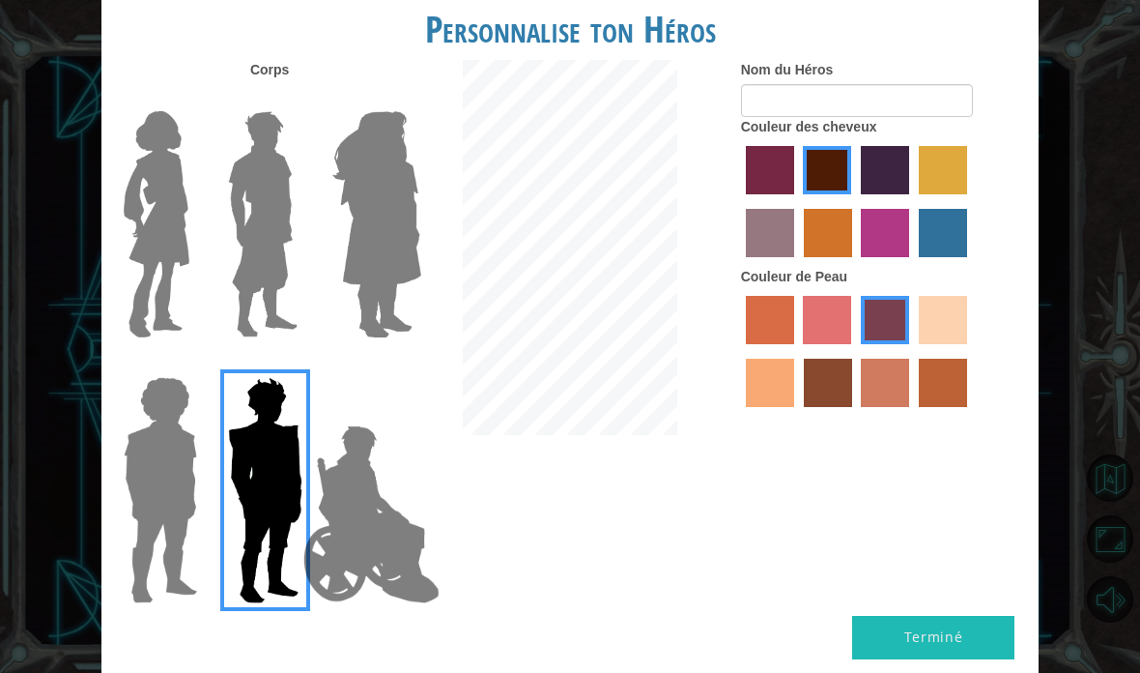
click at [156, 441] on img at bounding box center [160, 490] width 89 height 242
click at [191, 364] on input "Hero Steven" at bounding box center [191, 364] width 0 height 0
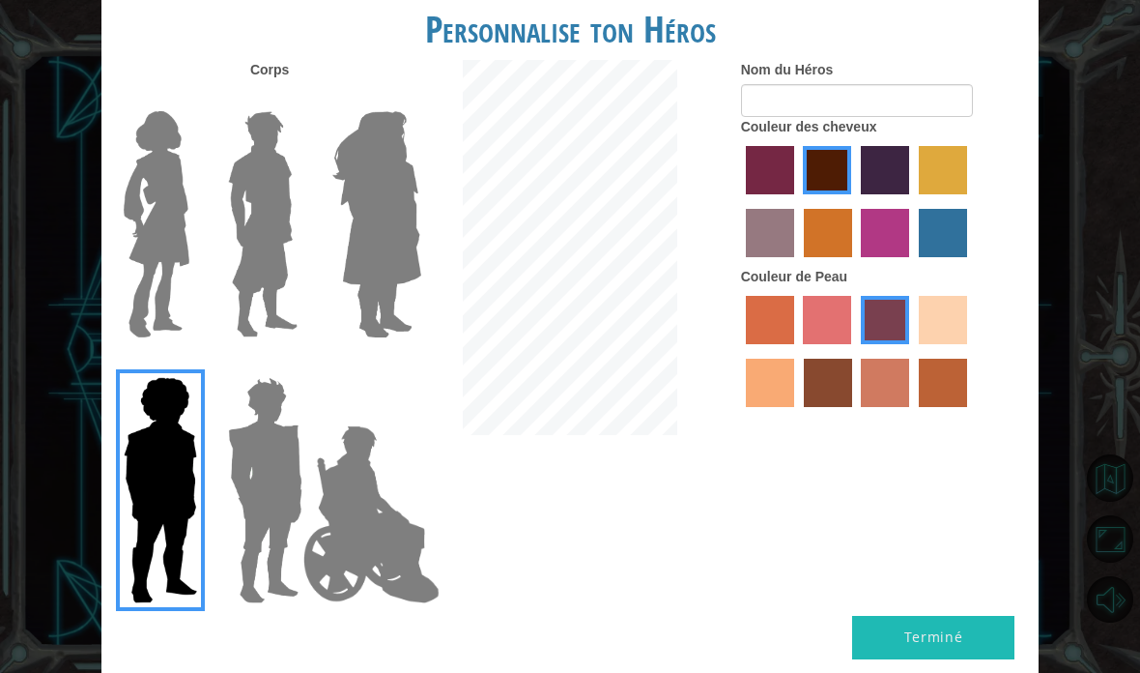
click at [159, 256] on img at bounding box center [156, 224] width 81 height 242
click at [191, 99] on input "Hero Connie" at bounding box center [191, 99] width 0 height 0
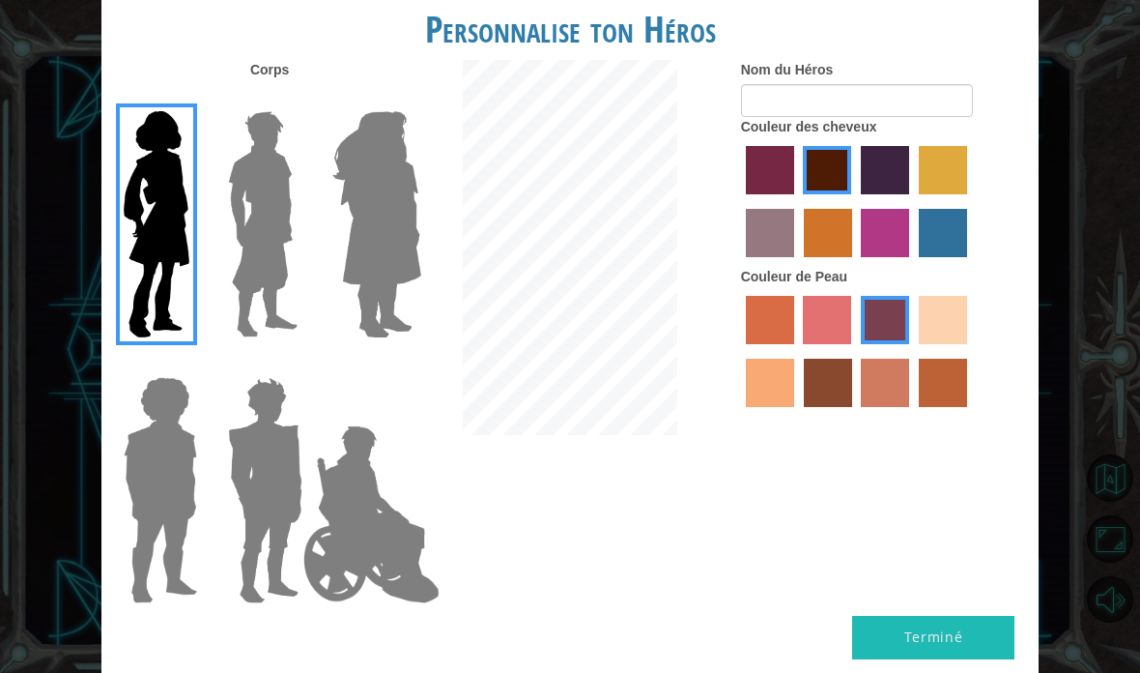
click at [264, 268] on img at bounding box center [263, 224] width 86 height 242
click at [296, 99] on input "Hero Lars" at bounding box center [296, 99] width 0 height 0
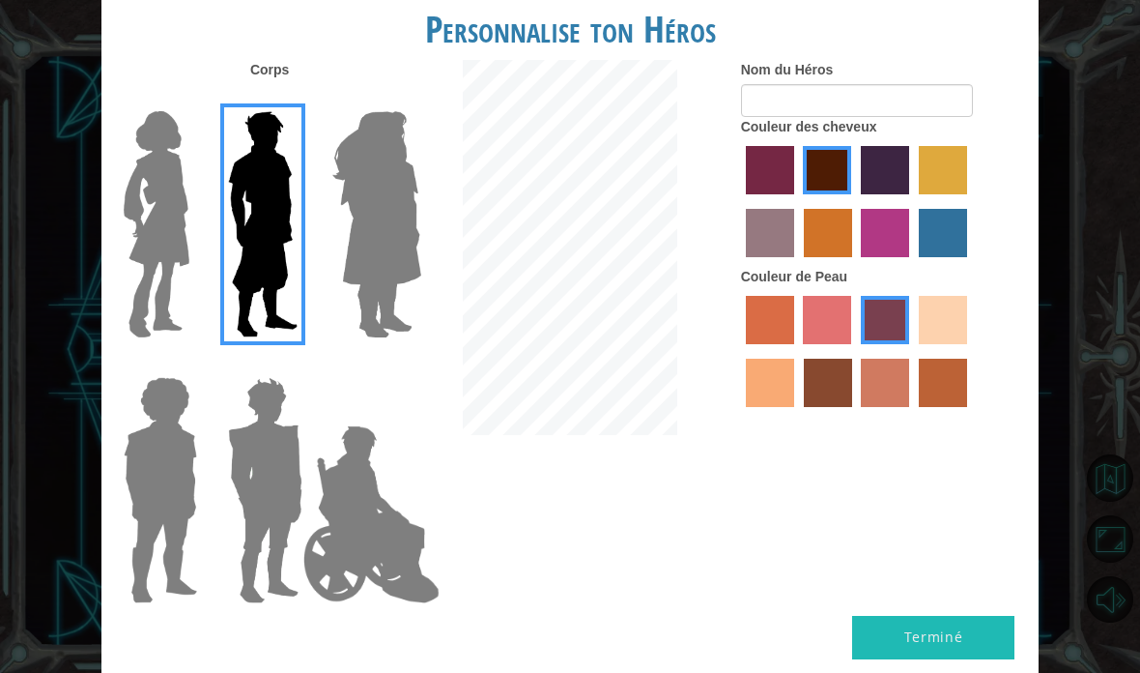
click at [790, 344] on label "sorbus skin color" at bounding box center [770, 320] width 48 height 48
click at [739, 351] on input "sorbus skin color" at bounding box center [739, 351] width 0 height 0
radio input "true"
click at [851, 344] on label "froly skin color" at bounding box center [827, 320] width 48 height 48
click at [797, 351] on input "froly skin color" at bounding box center [797, 351] width 0 height 0
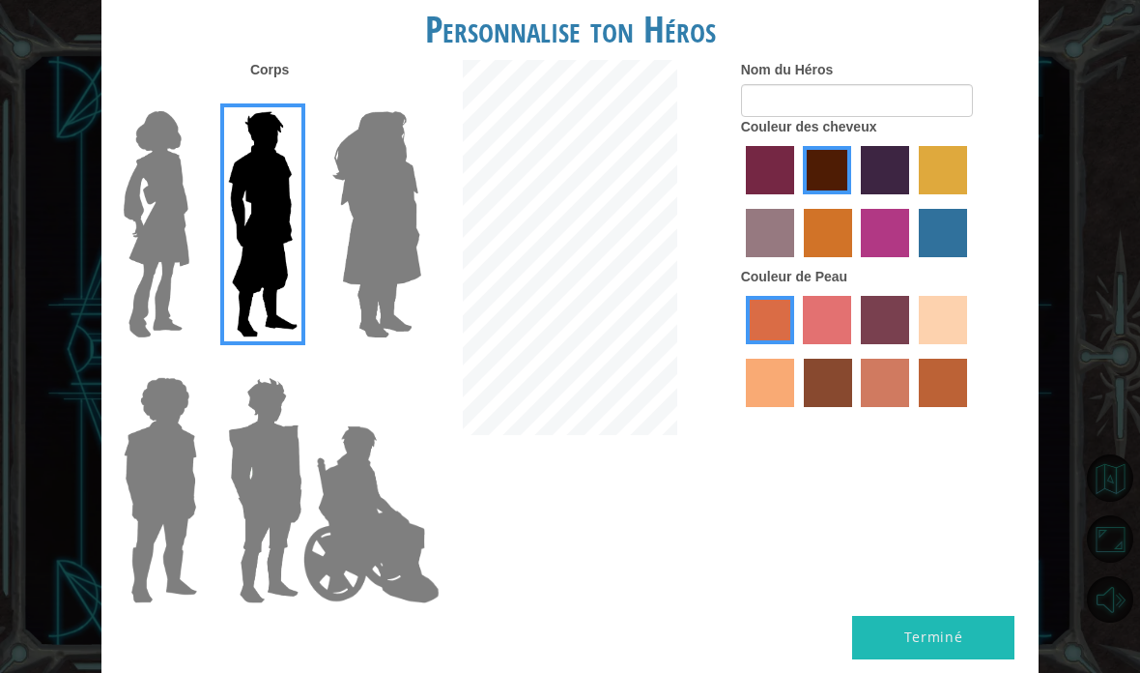
radio input "true"
click at [919, 407] on label "smoke tree skin color" at bounding box center [943, 383] width 48 height 48
click at [912, 414] on input "smoke tree skin color" at bounding box center [912, 414] width 0 height 0
radio input "true"
click at [852, 253] on label "gold drop hair color" at bounding box center [828, 233] width 48 height 48
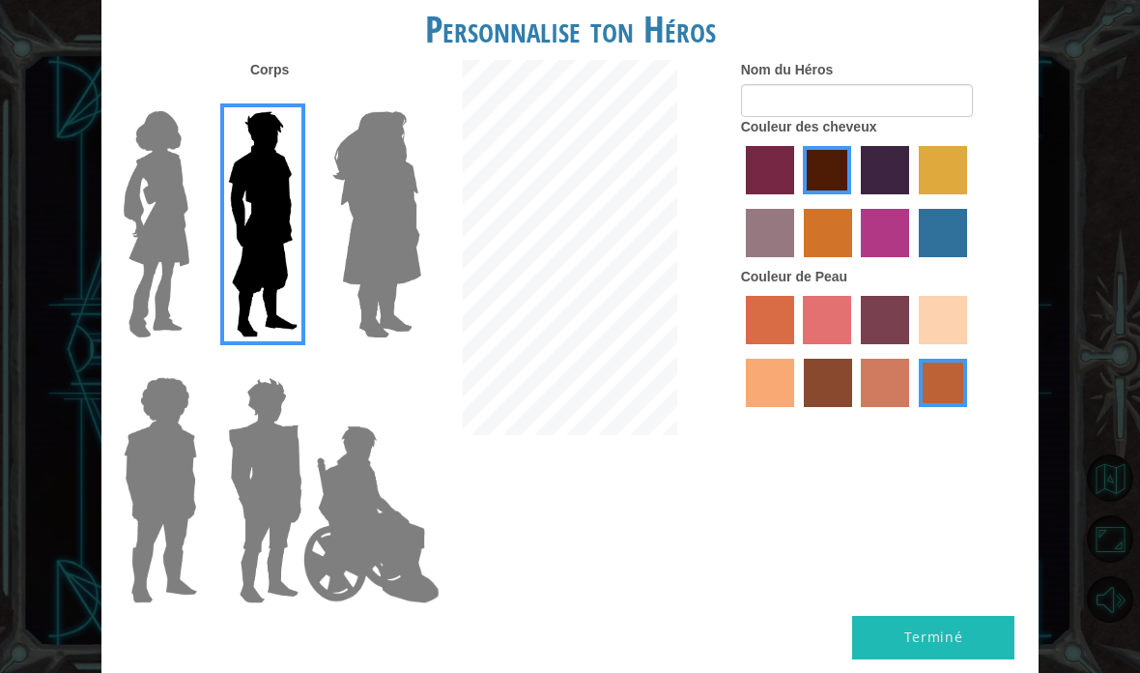
click at [797, 264] on input "gold drop hair color" at bounding box center [797, 264] width 0 height 0
radio input "true"
click at [909, 246] on label "medium red violet hair color" at bounding box center [885, 233] width 48 height 48
click at [855, 264] on input "medium red violet hair color" at bounding box center [855, 264] width 0 height 0
radio input "true"
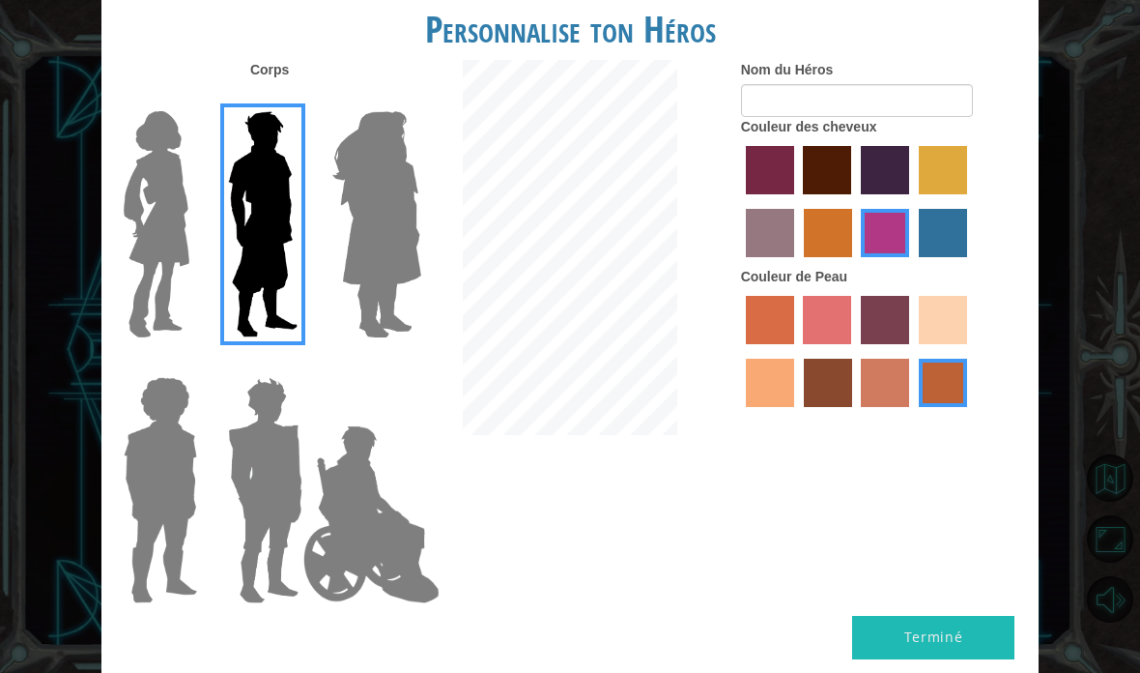
click at [919, 257] on label "lachmara hair color" at bounding box center [943, 233] width 48 height 48
click at [912, 264] on input "lachmara hair color" at bounding box center [912, 264] width 0 height 0
radio input "true"
click at [852, 407] on label "karma skin color" at bounding box center [828, 383] width 48 height 48
click at [797, 414] on input "karma skin color" at bounding box center [797, 414] width 0 height 0
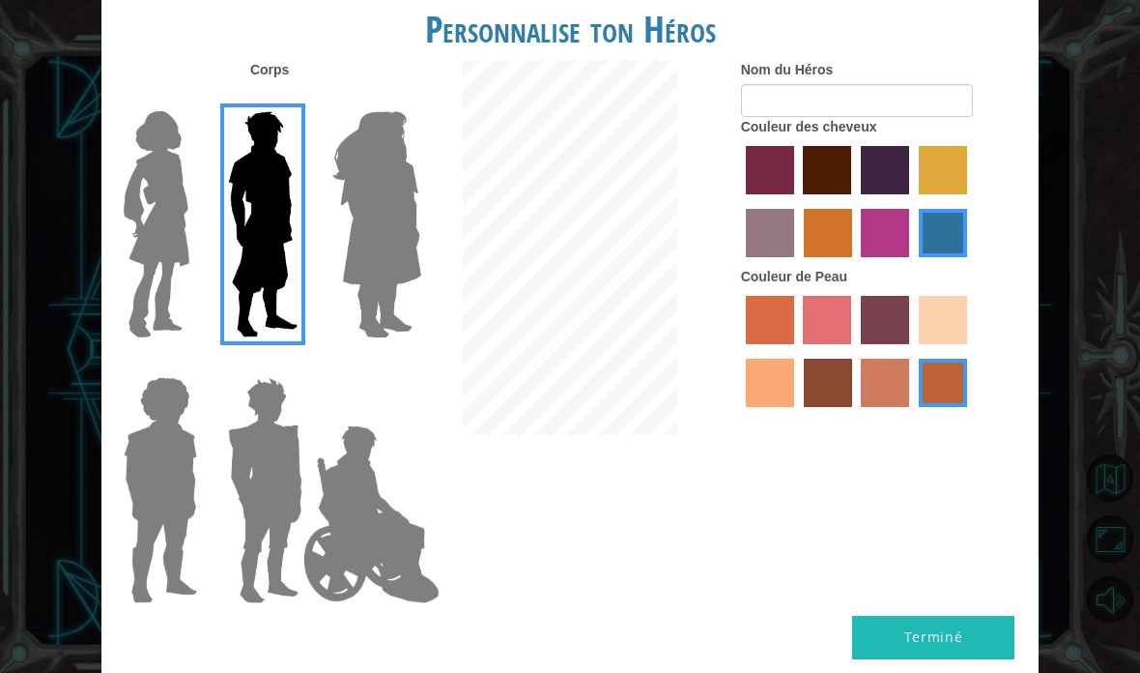
radio input "true"
click at [909, 407] on label "burning sand skin color" at bounding box center [885, 383] width 48 height 48
click at [855, 414] on input "burning sand skin color" at bounding box center [855, 414] width 0 height 0
radio input "true"
click at [919, 344] on label "sandy beach skin color" at bounding box center [943, 320] width 48 height 48
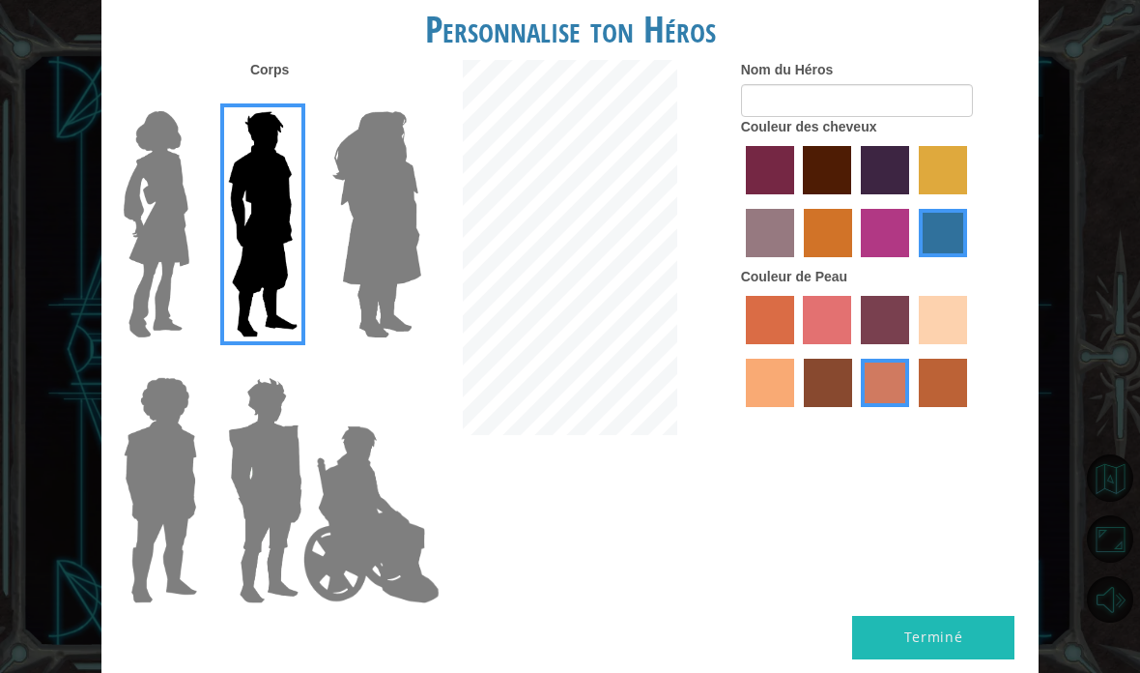
click at [912, 351] on input "sandy beach skin color" at bounding box center [912, 351] width 0 height 0
radio input "true"
click at [794, 407] on label "tacao skin color" at bounding box center [770, 383] width 48 height 48
click at [970, 351] on input "tacao skin color" at bounding box center [970, 351] width 0 height 0
radio input "true"
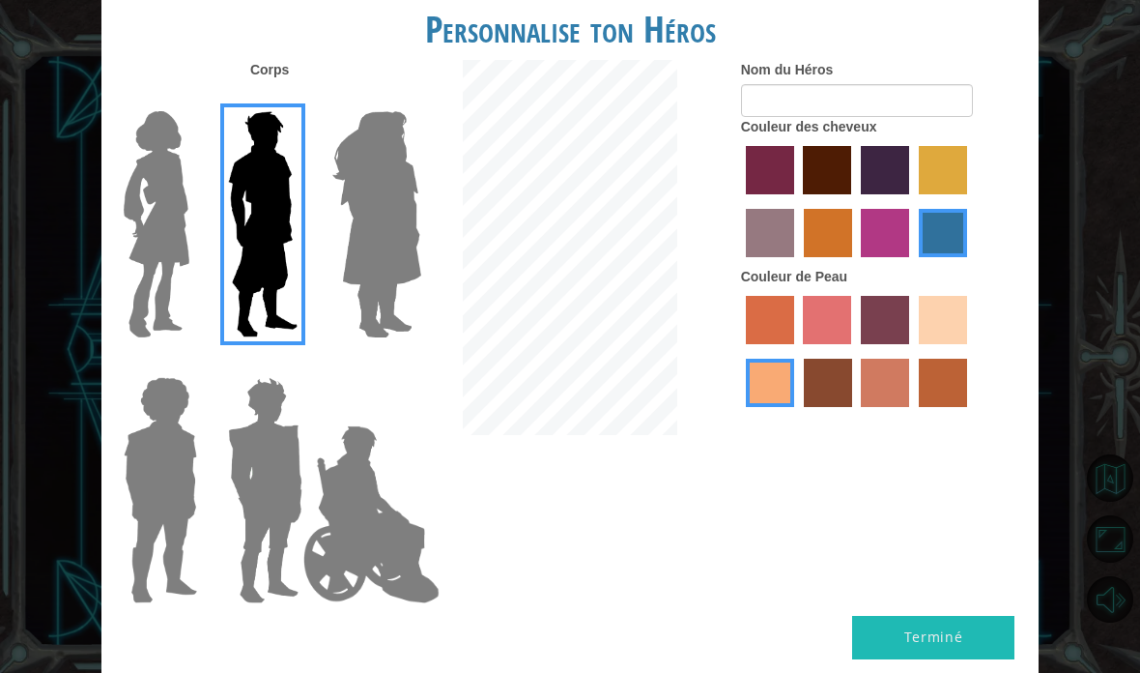
click at [123, 239] on img at bounding box center [156, 224] width 81 height 242
click at [191, 99] on input "Hero Connie" at bounding box center [191, 99] width 0 height 0
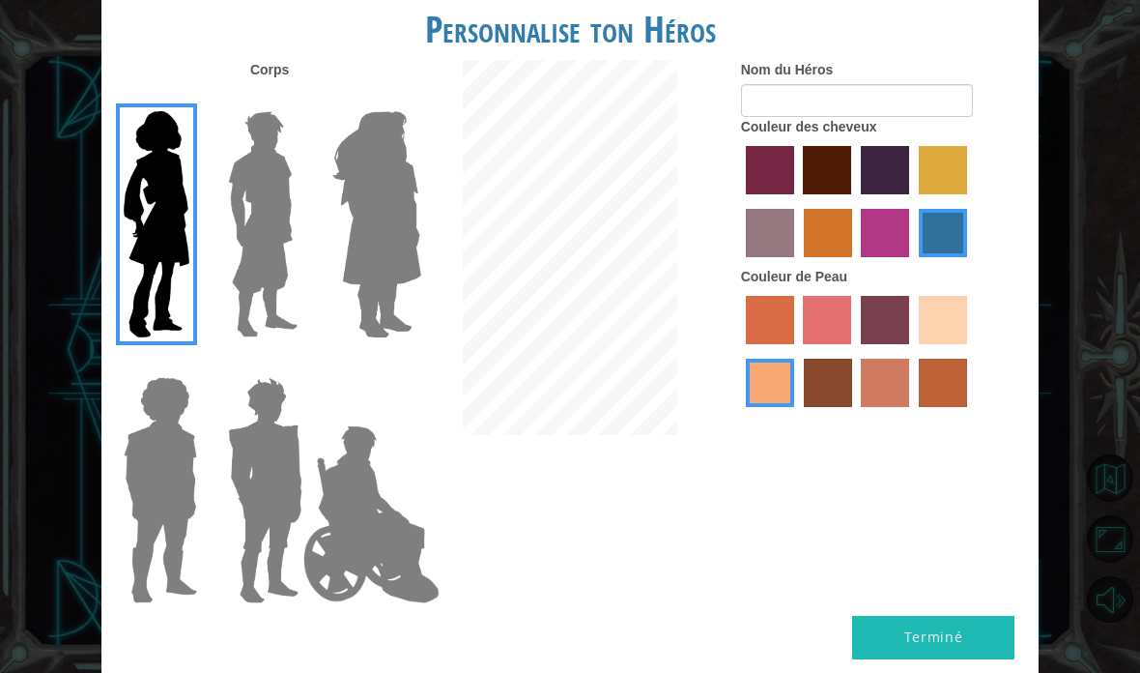
click at [266, 265] on img at bounding box center [263, 224] width 86 height 242
click at [296, 99] on input "Hero Lars" at bounding box center [296, 99] width 0 height 0
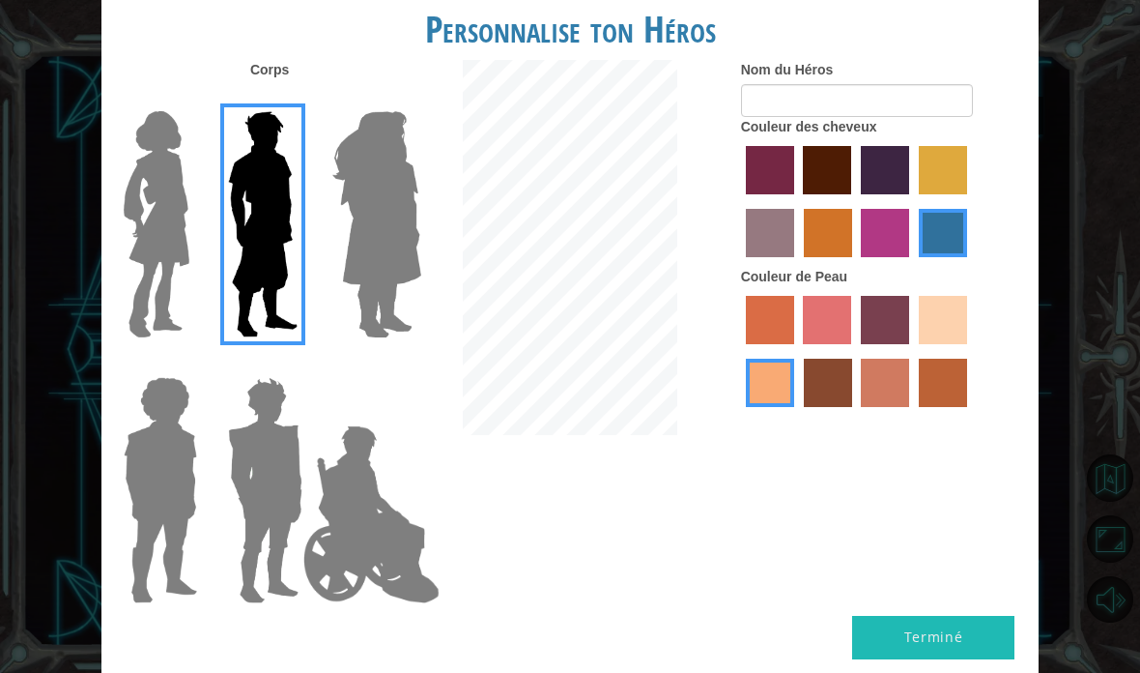
click at [361, 272] on img at bounding box center [377, 224] width 105 height 242
click at [399, 99] on input "Hero Amethyst" at bounding box center [399, 99] width 0 height 0
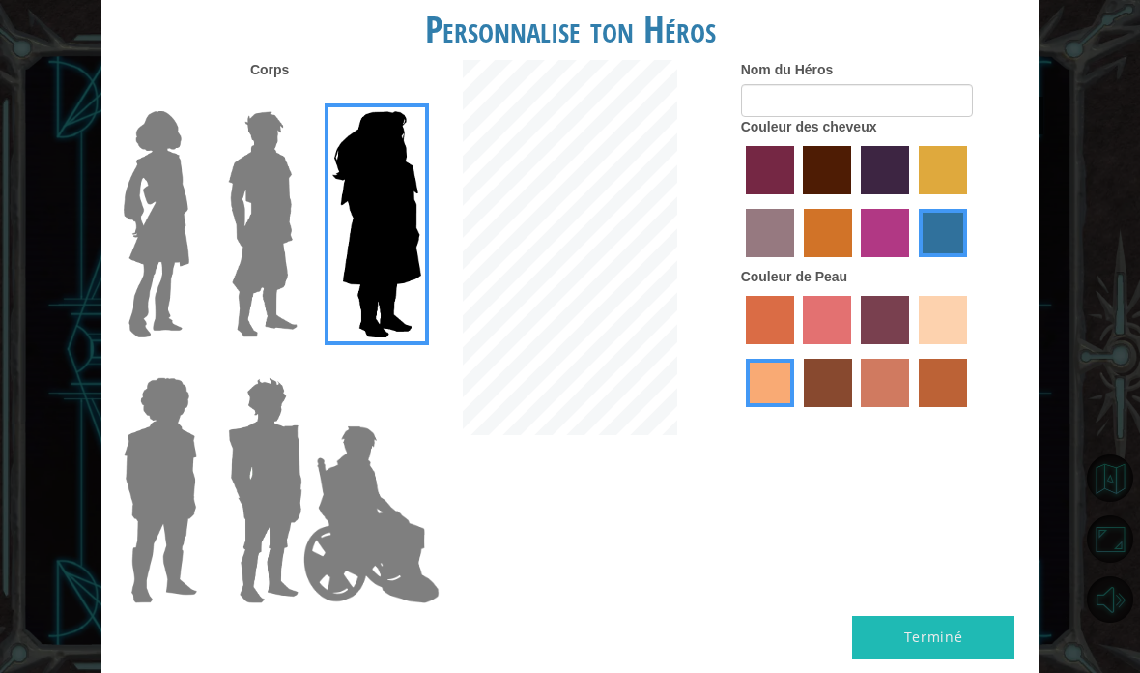
click at [247, 277] on img at bounding box center [263, 224] width 86 height 242
click at [296, 99] on input "Hero Lars" at bounding box center [296, 99] width 0 height 0
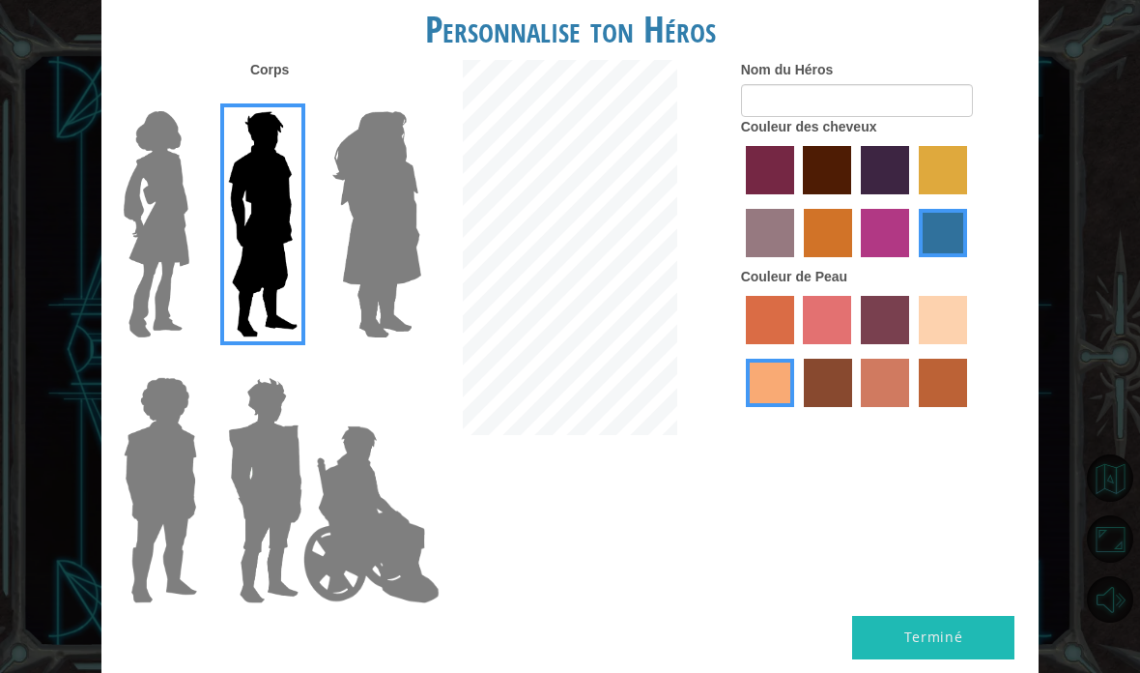
click at [128, 534] on img at bounding box center [160, 490] width 89 height 242
click at [191, 364] on input "Hero Steven" at bounding box center [191, 364] width 0 height 0
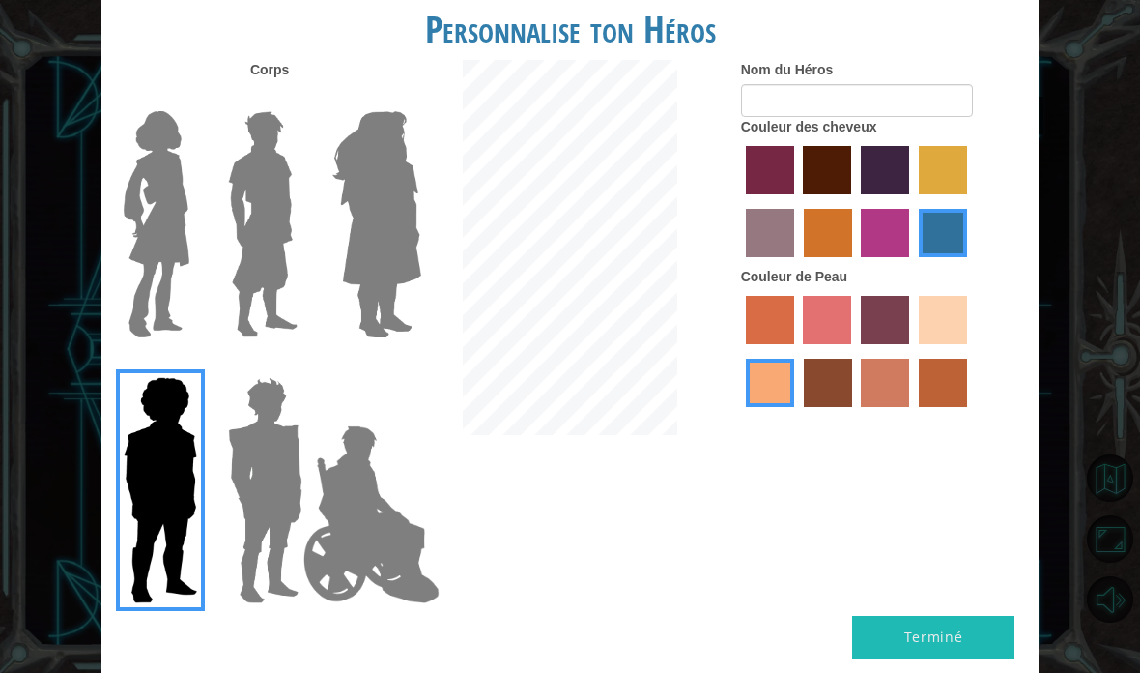
click at [251, 535] on img at bounding box center [265, 490] width 90 height 242
click at [296, 364] on input "Hero Garnet" at bounding box center [296, 364] width 0 height 0
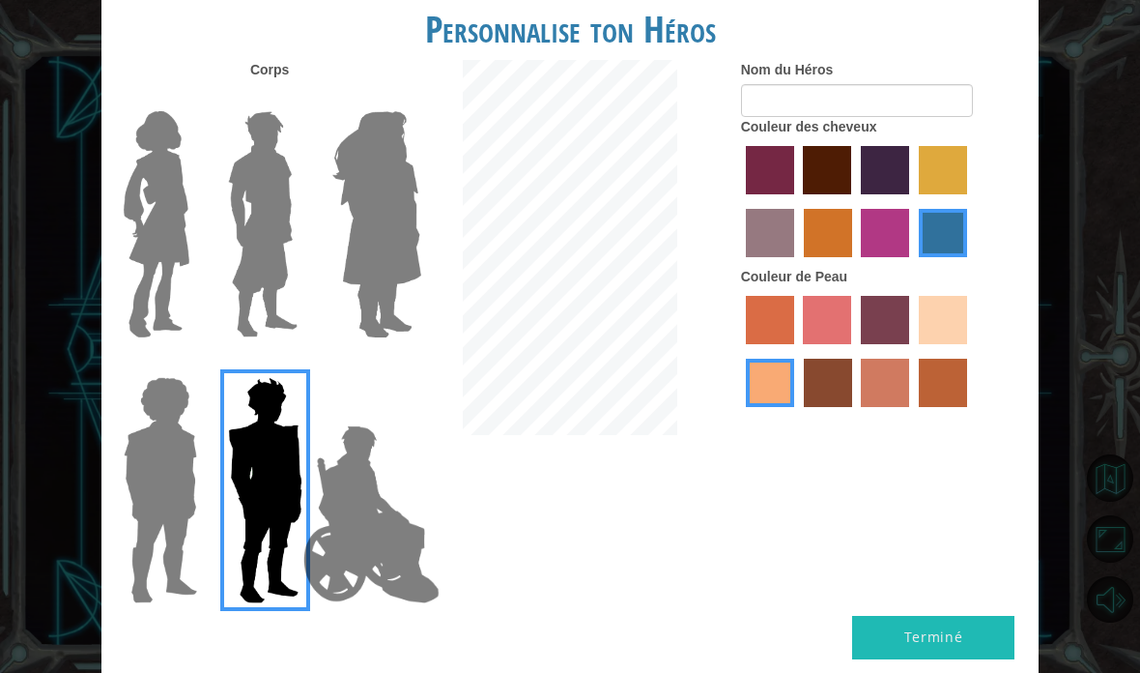
click at [359, 537] on img at bounding box center [372, 513] width 152 height 193
click at [399, 364] on input "Hero Jamie" at bounding box center [399, 364] width 0 height 0
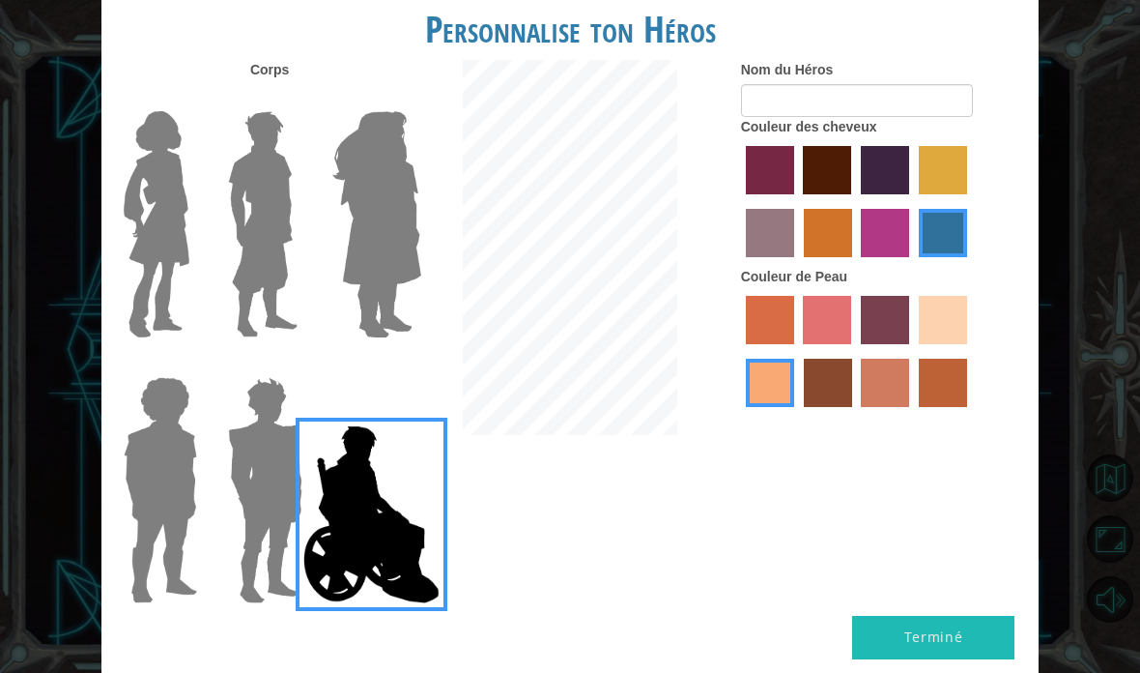
click at [259, 530] on img at bounding box center [265, 490] width 90 height 242
click at [296, 364] on input "Hero Garnet" at bounding box center [296, 364] width 0 height 0
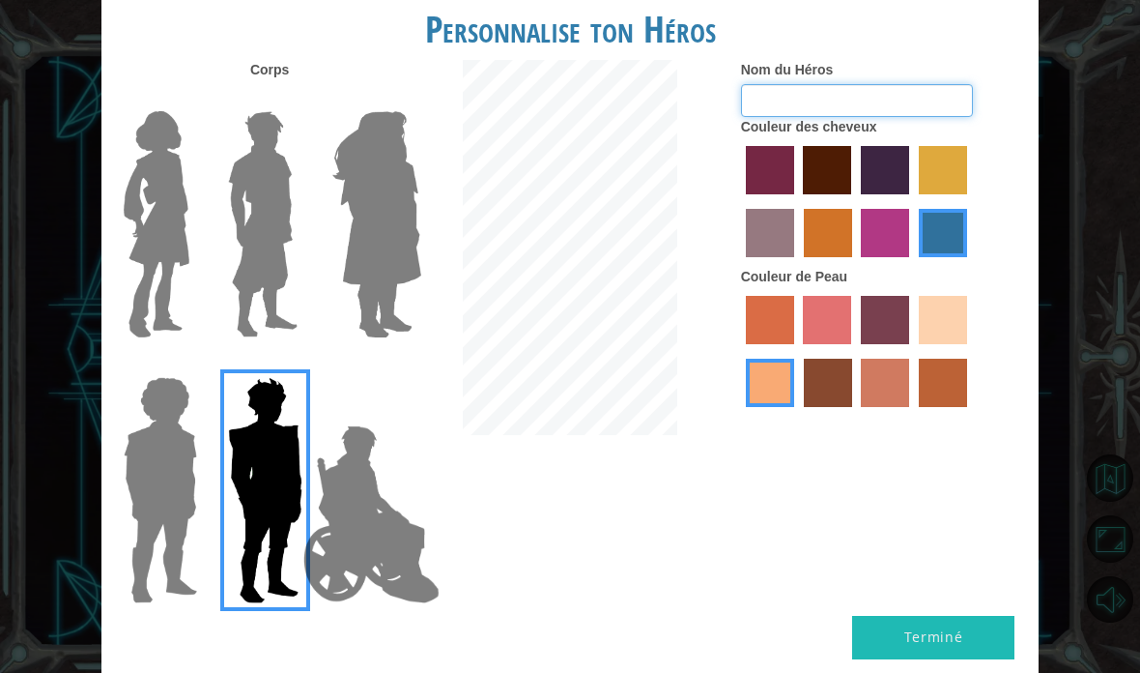
click at [820, 117] on input "Nom du Héros" at bounding box center [857, 100] width 232 height 33
click at [954, 618] on button "Terminé" at bounding box center [933, 637] width 162 height 43
click at [800, 117] on input "Nom du Héros" at bounding box center [857, 100] width 232 height 33
click at [830, 117] on input "Nom du Héros" at bounding box center [857, 100] width 232 height 33
click at [872, 117] on input "Nom du Héros" at bounding box center [857, 100] width 232 height 33
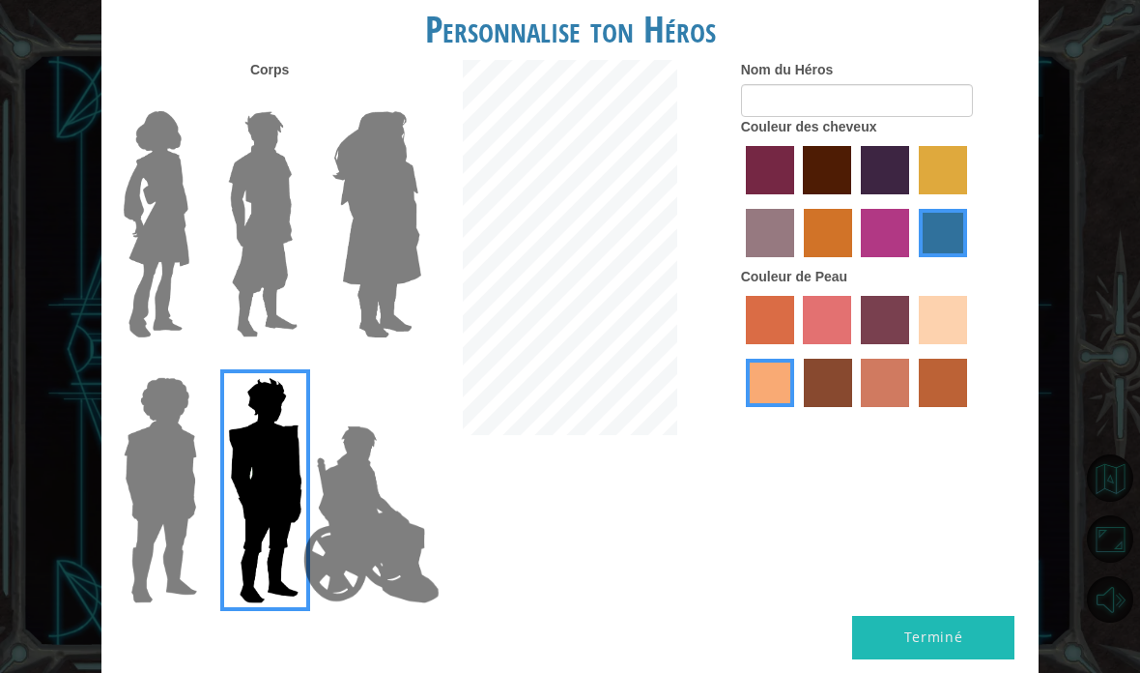
click at [938, 616] on button "Terminé" at bounding box center [933, 637] width 162 height 43
click at [858, 117] on input "Nom du Héros" at bounding box center [857, 100] width 232 height 33
click at [771, 111] on input "Nom du Héros" at bounding box center [857, 100] width 232 height 33
